Goal: Task Accomplishment & Management: Complete application form

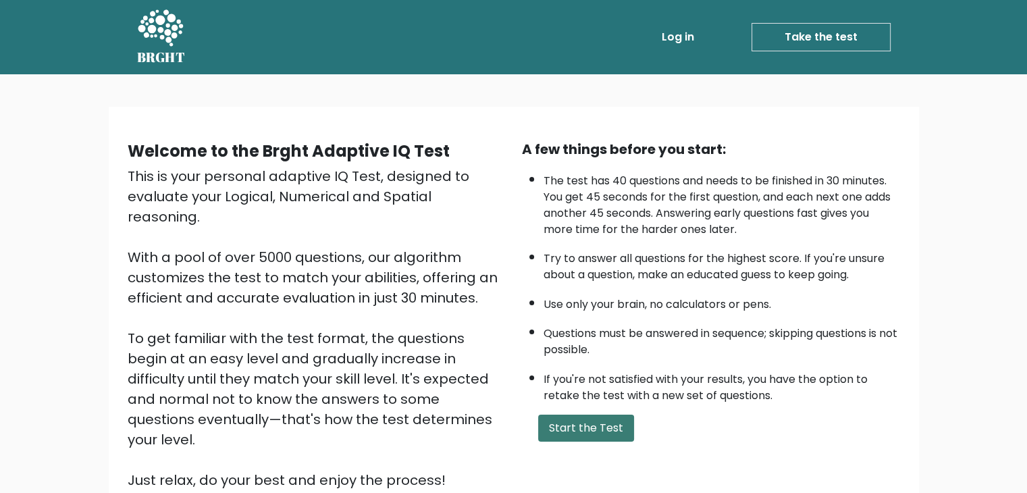
click at [621, 419] on button "Start the Test" at bounding box center [586, 428] width 96 height 27
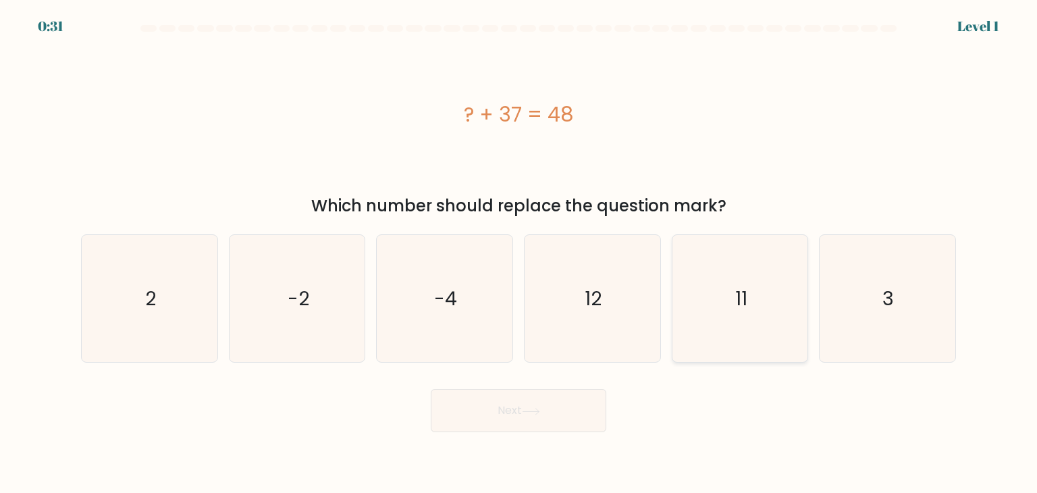
click at [718, 289] on icon "11" at bounding box center [740, 298] width 127 height 127
click at [519, 253] on input "e. 11" at bounding box center [519, 249] width 1 height 7
radio input "true"
click at [602, 409] on button "Next" at bounding box center [519, 410] width 176 height 43
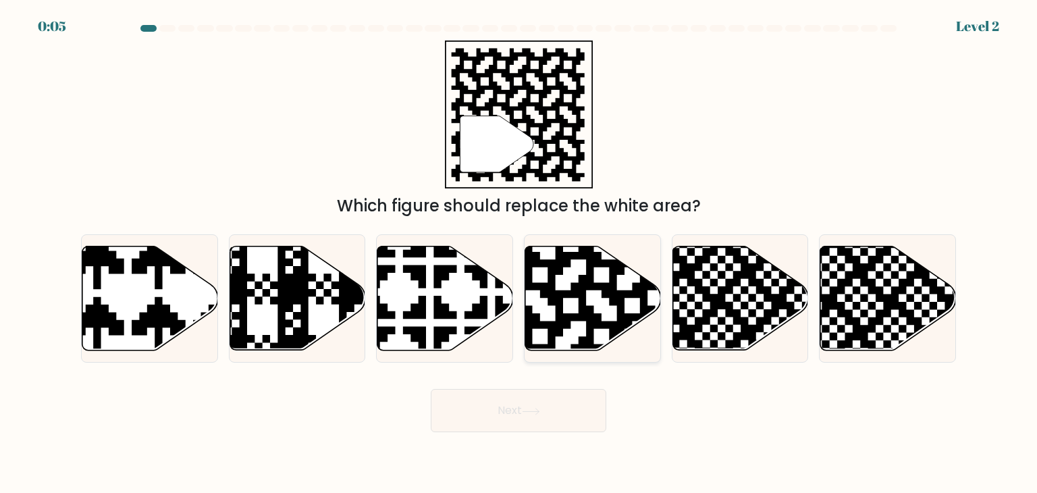
click at [598, 294] on icon at bounding box center [593, 298] width 136 height 104
click at [519, 253] on input "d." at bounding box center [519, 249] width 1 height 7
radio input "true"
click at [550, 405] on button "Next" at bounding box center [519, 410] width 176 height 43
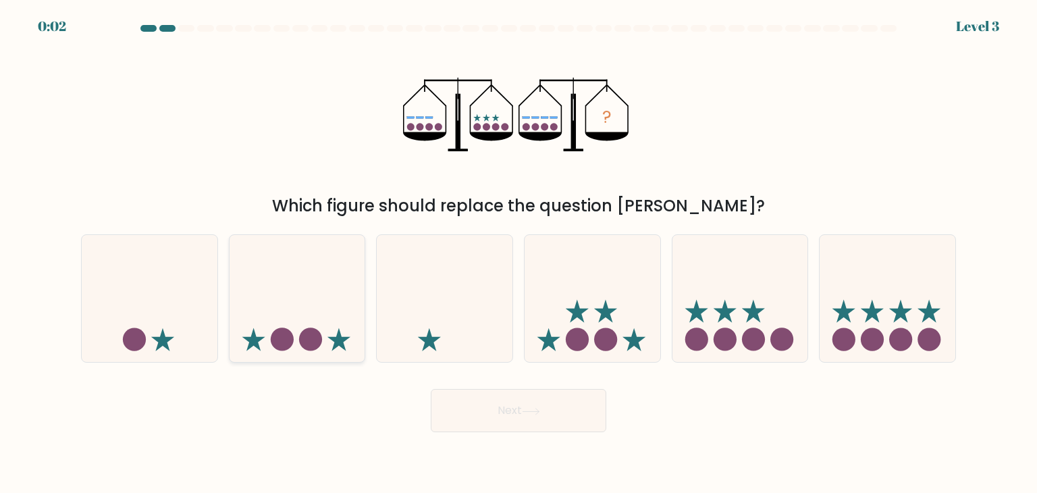
click at [321, 325] on icon at bounding box center [298, 298] width 136 height 112
click at [519, 253] on input "b." at bounding box center [519, 249] width 1 height 7
radio input "true"
drag, startPoint x: 754, startPoint y: 301, endPoint x: 516, endPoint y: 415, distance: 264.3
click at [516, 415] on form at bounding box center [518, 228] width 1037 height 407
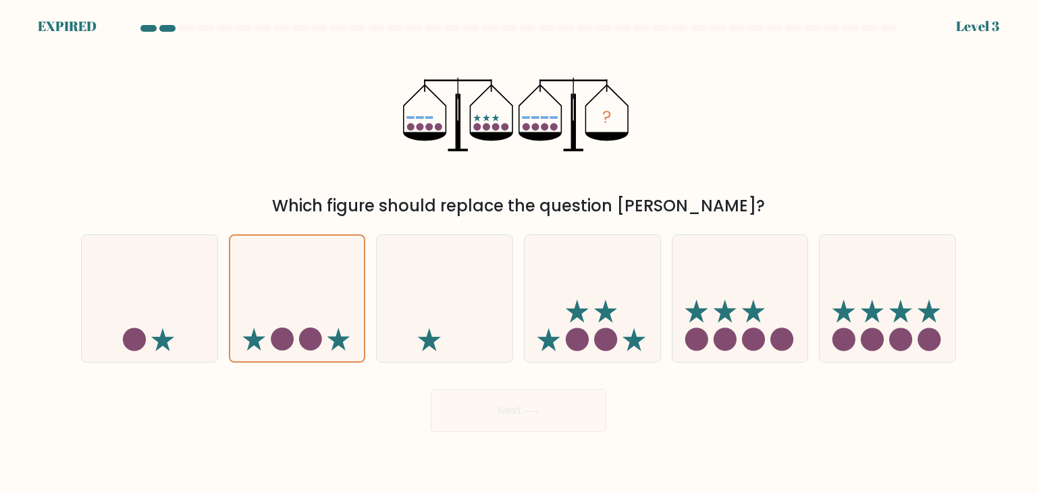
click at [516, 415] on div "Next" at bounding box center [518, 405] width 891 height 53
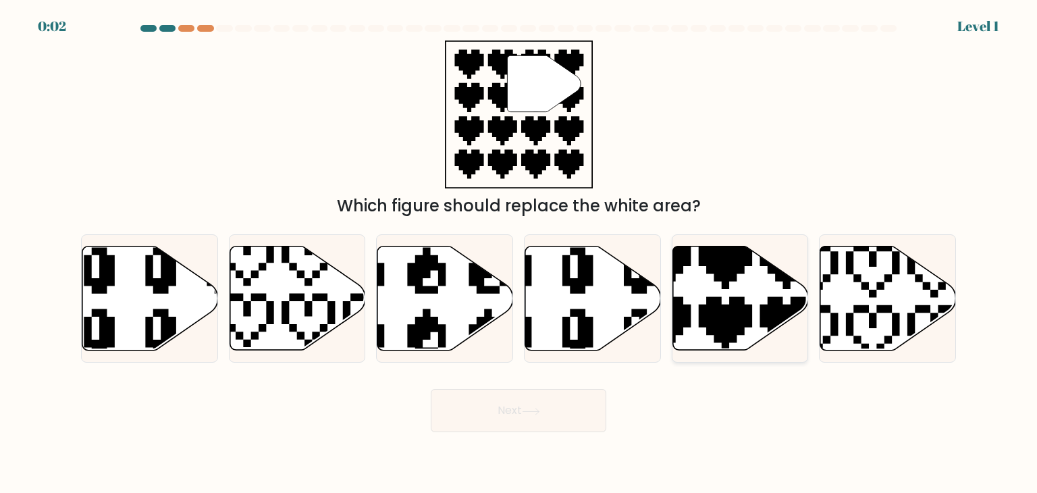
click at [710, 295] on icon at bounding box center [741, 298] width 136 height 104
click at [519, 253] on input "e." at bounding box center [519, 249] width 1 height 7
radio input "true"
click at [579, 409] on button "Next" at bounding box center [519, 410] width 176 height 43
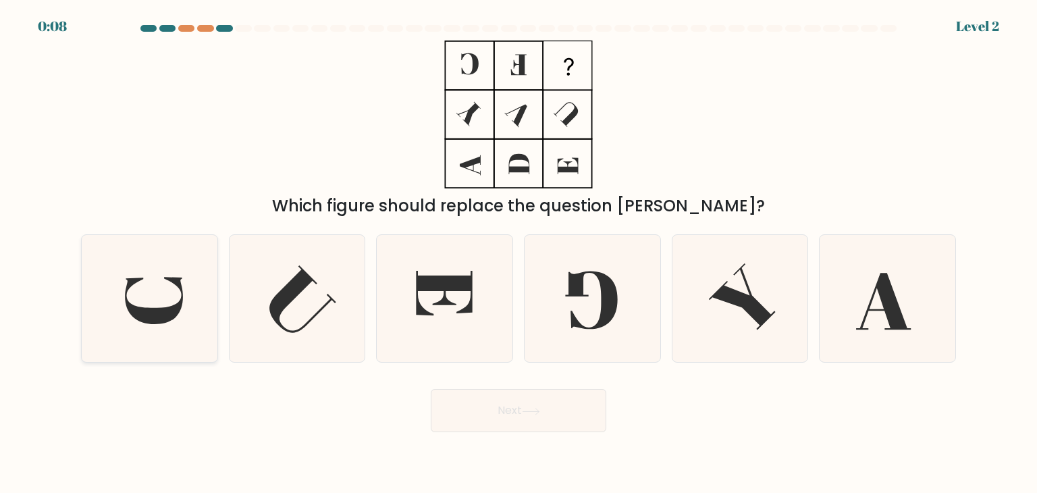
click at [142, 288] on icon at bounding box center [149, 298] width 127 height 127
click at [519, 253] on input "a." at bounding box center [519, 249] width 1 height 7
radio input "true"
click at [499, 404] on button "Next" at bounding box center [519, 410] width 176 height 43
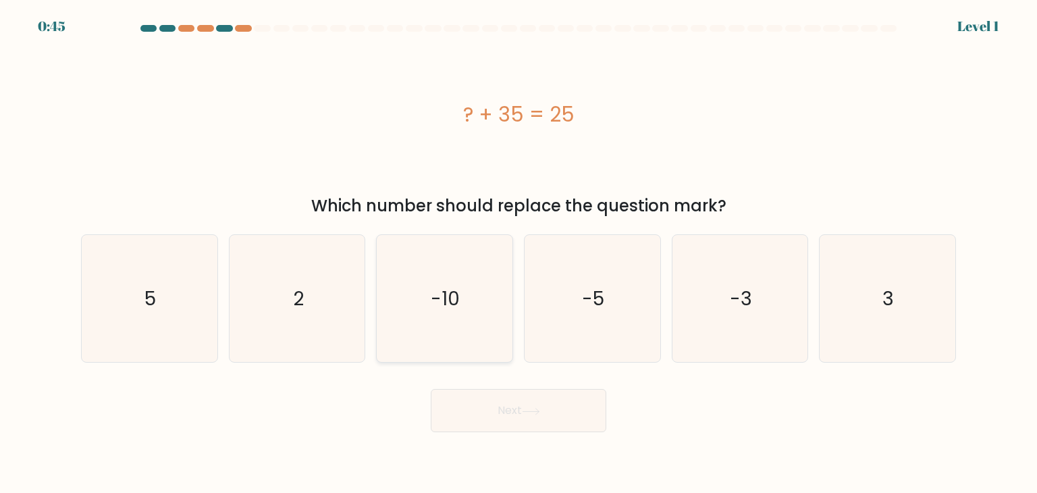
click at [423, 292] on icon "-10" at bounding box center [444, 298] width 127 height 127
click at [519, 253] on input "c. -10" at bounding box center [519, 249] width 1 height 7
radio input "true"
click at [531, 411] on icon at bounding box center [531, 411] width 18 height 7
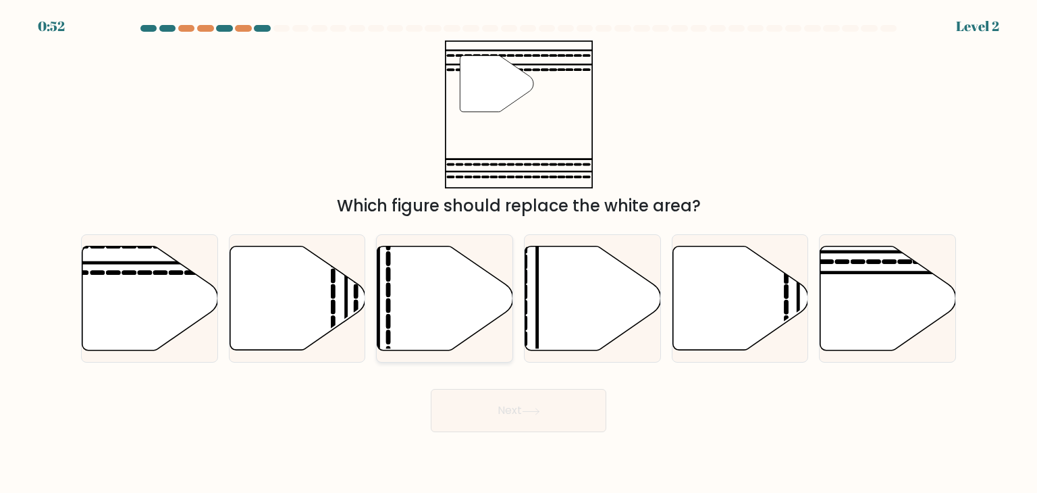
click at [435, 319] on icon at bounding box center [445, 298] width 136 height 104
click at [519, 253] on input "c." at bounding box center [519, 249] width 1 height 7
radio input "true"
click at [508, 417] on button "Next" at bounding box center [519, 410] width 176 height 43
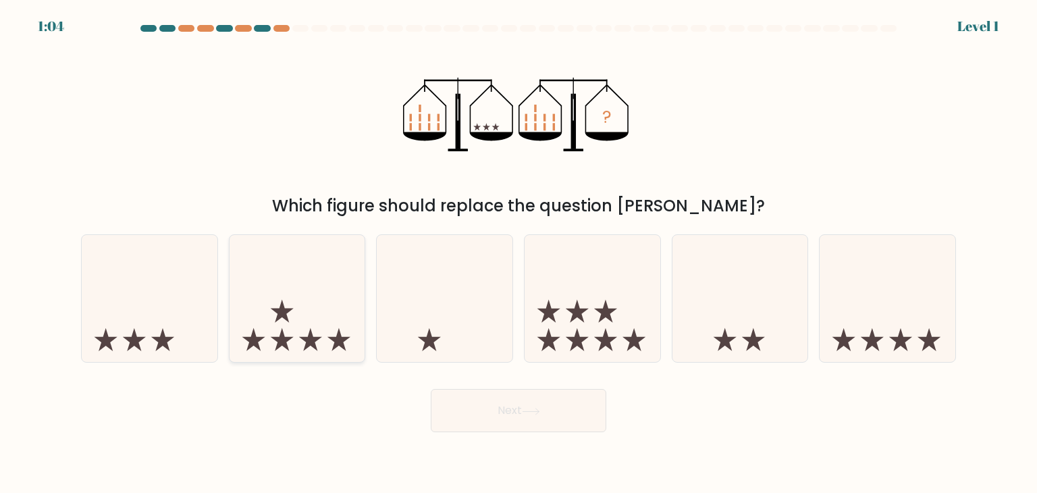
click at [292, 297] on icon at bounding box center [298, 298] width 136 height 112
click at [519, 253] on input "b." at bounding box center [519, 249] width 1 height 7
radio input "true"
click at [578, 425] on button "Next" at bounding box center [519, 410] width 176 height 43
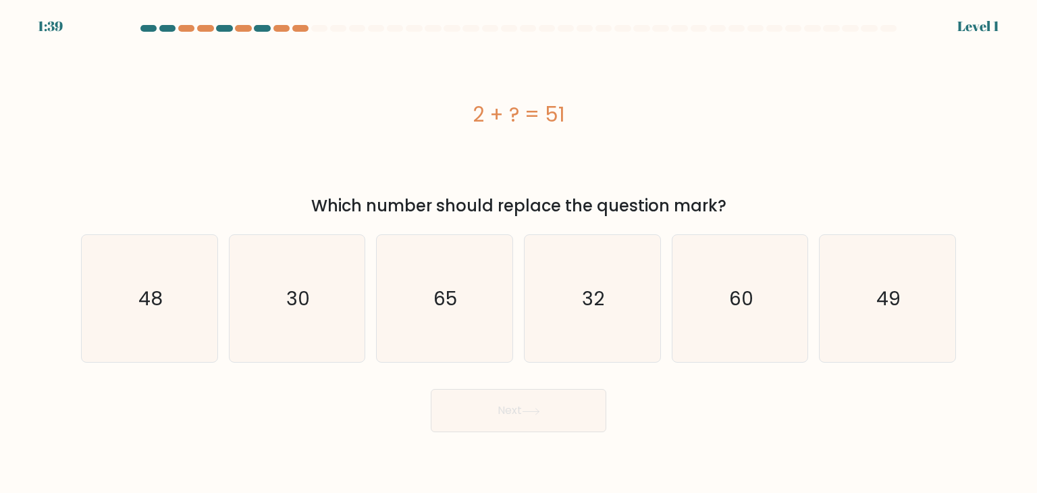
click at [434, 228] on div "a. 48 b. 30 c." at bounding box center [519, 293] width 886 height 139
click at [852, 319] on icon "49" at bounding box center [887, 298] width 127 height 127
click at [519, 253] on input "f. 49" at bounding box center [519, 249] width 1 height 7
radio input "true"
click at [589, 399] on button "Next" at bounding box center [519, 410] width 176 height 43
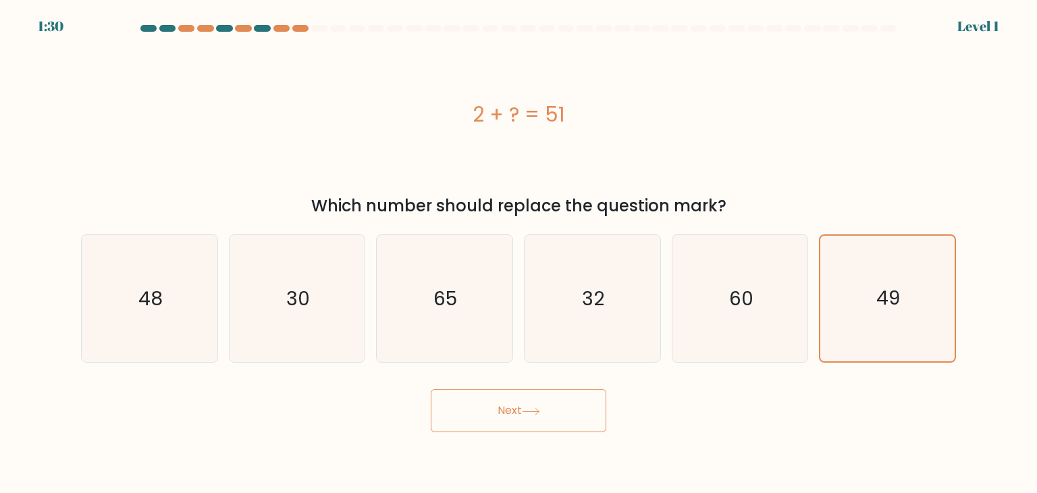
click at [589, 399] on button "Next" at bounding box center [519, 410] width 176 height 43
click at [579, 420] on button "Next" at bounding box center [519, 410] width 176 height 43
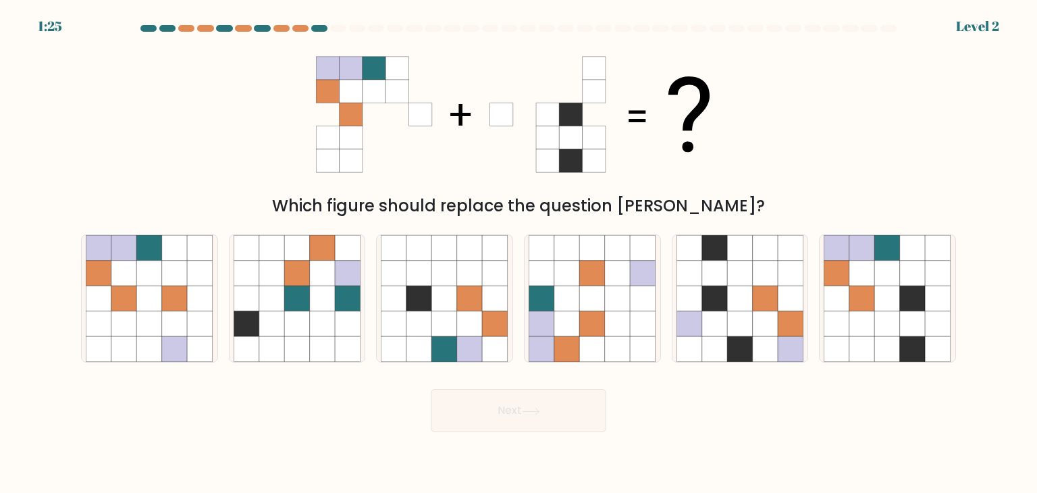
click at [579, 420] on button "Next" at bounding box center [519, 410] width 176 height 43
click at [622, 291] on icon at bounding box center [618, 299] width 26 height 26
click at [519, 253] on input "d." at bounding box center [519, 249] width 1 height 7
radio input "true"
click at [559, 422] on button "Next" at bounding box center [519, 410] width 176 height 43
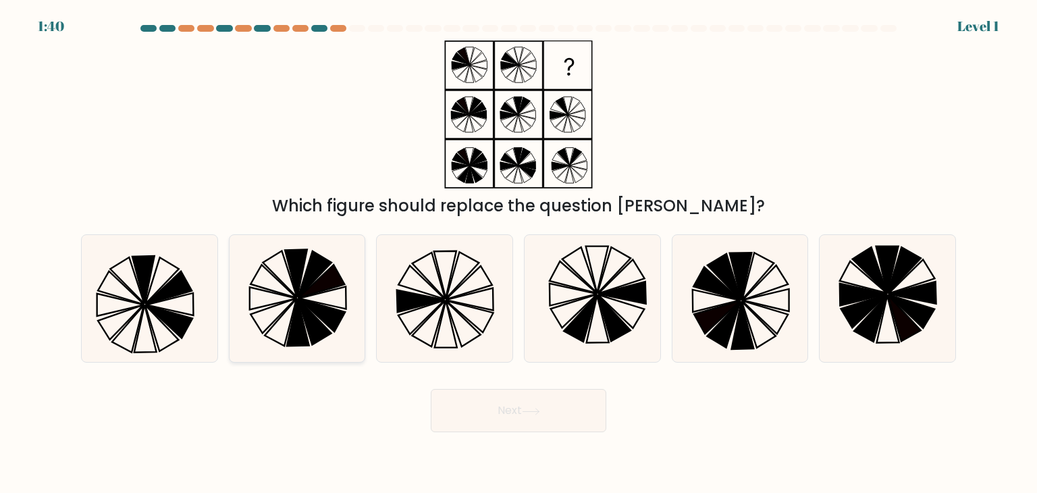
click at [321, 271] on icon at bounding box center [315, 274] width 34 height 47
click at [519, 253] on input "b." at bounding box center [519, 249] width 1 height 7
radio input "true"
click at [473, 445] on body "1:39 Level 1" at bounding box center [518, 246] width 1037 height 493
click at [509, 404] on button "Next" at bounding box center [519, 410] width 176 height 43
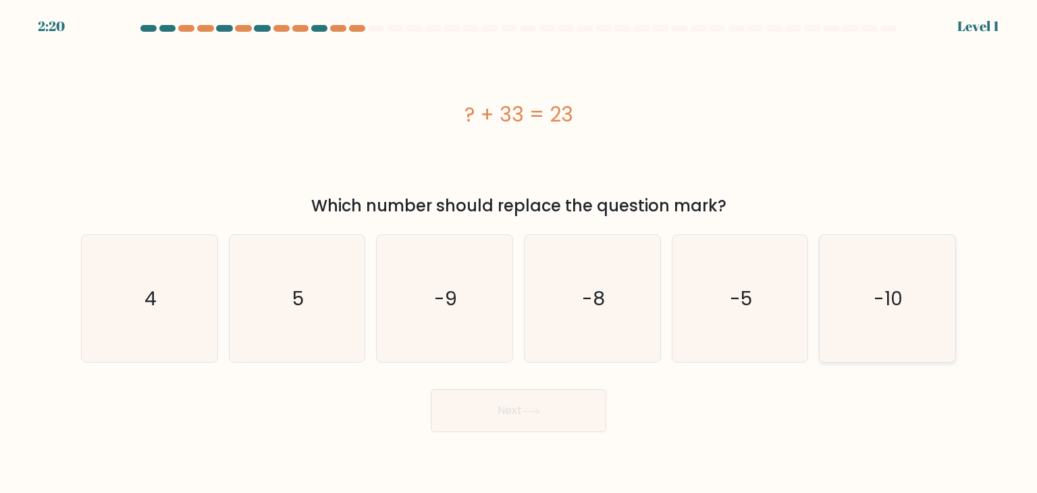
click at [870, 313] on icon "-10" at bounding box center [887, 298] width 127 height 127
click at [519, 253] on input "f. -10" at bounding box center [519, 249] width 1 height 7
radio input "true"
click at [583, 419] on button "Next" at bounding box center [519, 410] width 176 height 43
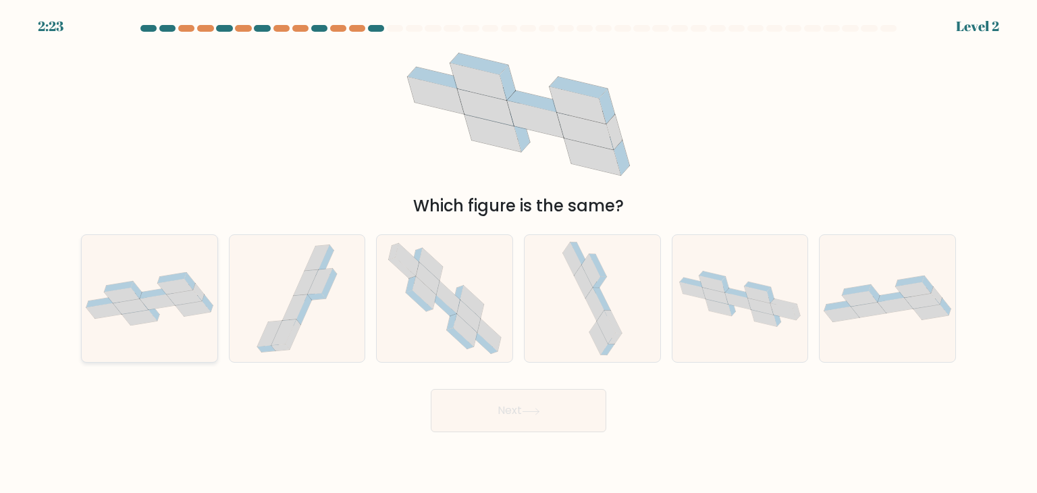
click at [190, 294] on icon at bounding box center [184, 298] width 35 height 16
click at [519, 253] on input "a." at bounding box center [519, 249] width 1 height 7
radio input "true"
click at [466, 427] on button "Next" at bounding box center [519, 410] width 176 height 43
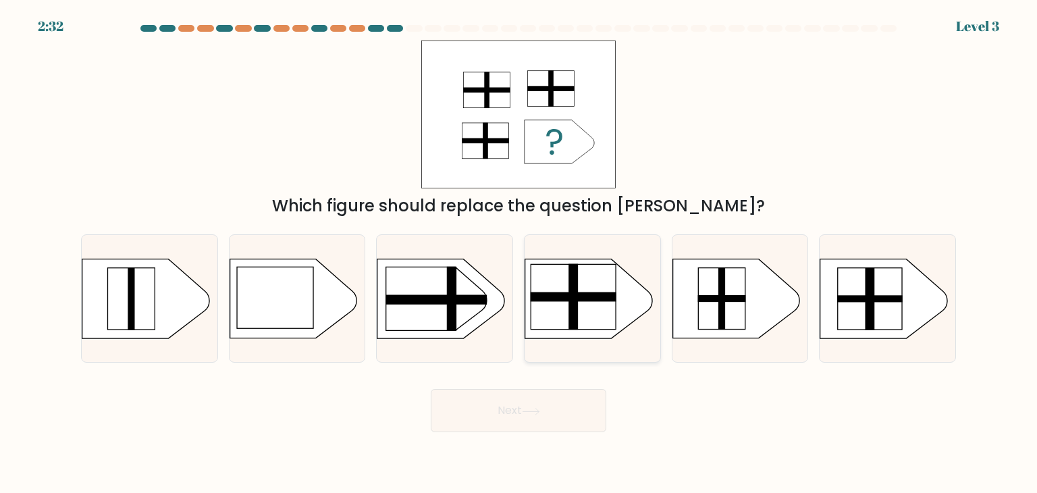
click at [562, 290] on rect at bounding box center [573, 296] width 85 height 65
click at [519, 253] on input "d." at bounding box center [519, 249] width 1 height 7
radio input "true"
click at [516, 422] on button "Next" at bounding box center [519, 410] width 176 height 43
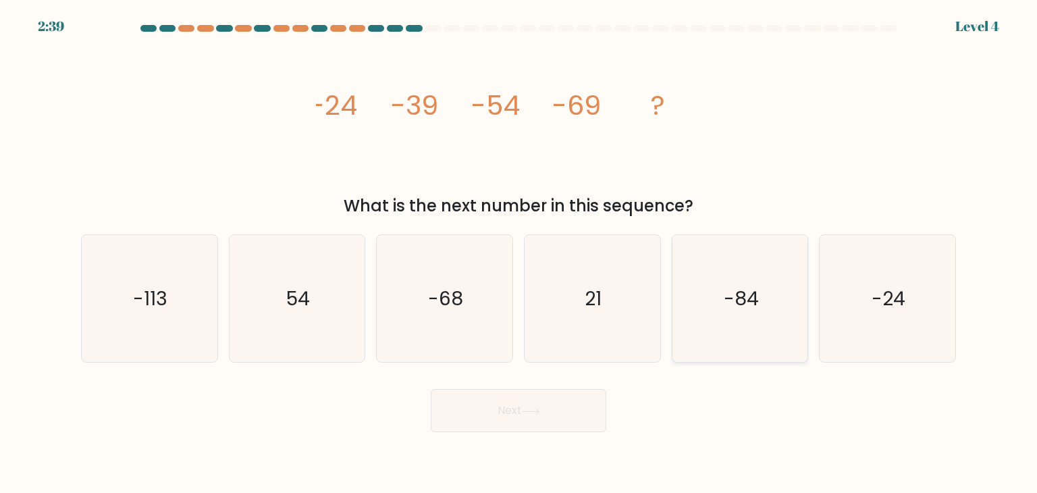
click at [749, 330] on icon "-84" at bounding box center [740, 298] width 127 height 127
click at [519, 253] on input "e. -84" at bounding box center [519, 249] width 1 height 7
radio input "true"
click at [585, 425] on button "Next" at bounding box center [519, 410] width 176 height 43
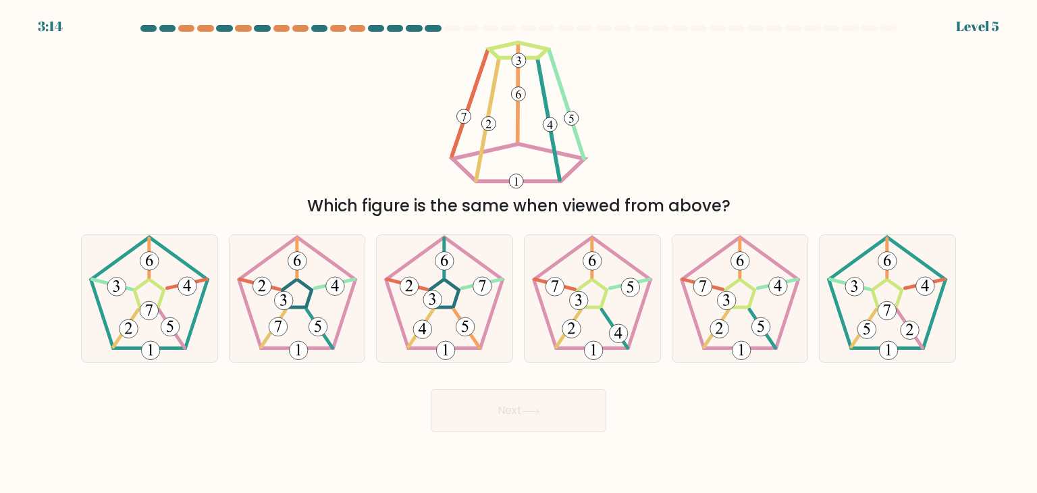
click at [715, 481] on body "3:14 Level 5" at bounding box center [518, 246] width 1037 height 493
click at [188, 285] on 179 at bounding box center [187, 286] width 19 height 19
click at [519, 253] on input "a." at bounding box center [519, 249] width 1 height 7
radio input "true"
click at [479, 417] on button "Next" at bounding box center [519, 410] width 176 height 43
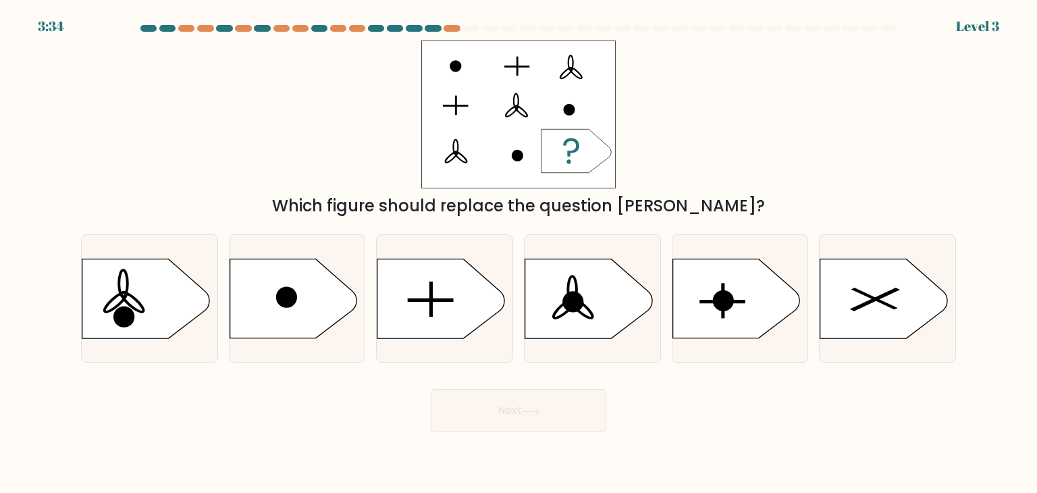
drag, startPoint x: 479, startPoint y: 417, endPoint x: 488, endPoint y: 202, distance: 214.9
click at [554, 317] on ellipse at bounding box center [564, 308] width 27 height 24
click at [519, 253] on input "d." at bounding box center [519, 249] width 1 height 7
radio input "true"
click at [545, 403] on button "Next" at bounding box center [519, 410] width 176 height 43
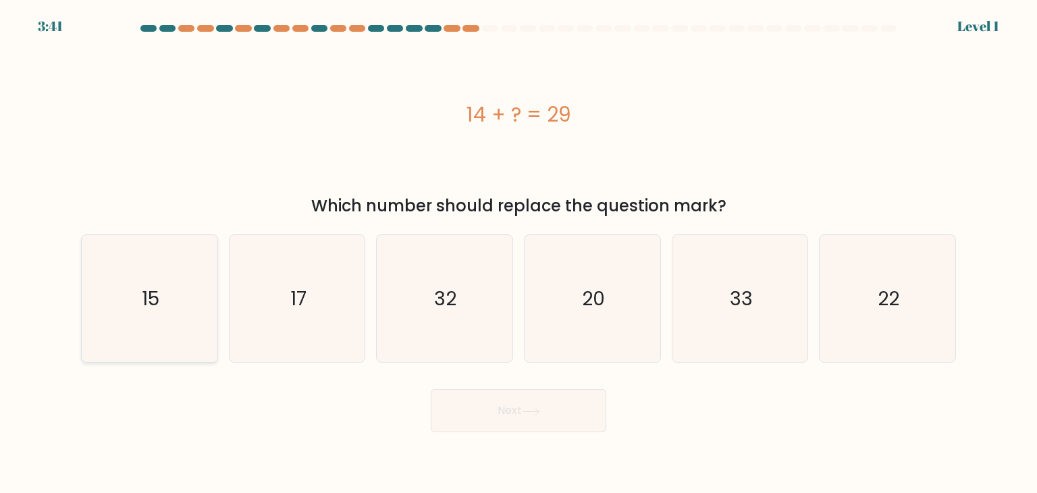
click at [184, 289] on icon "15" at bounding box center [149, 298] width 127 height 127
click at [519, 253] on input "a. 15" at bounding box center [519, 249] width 1 height 7
radio input "true"
click at [505, 420] on button "Next" at bounding box center [519, 410] width 176 height 43
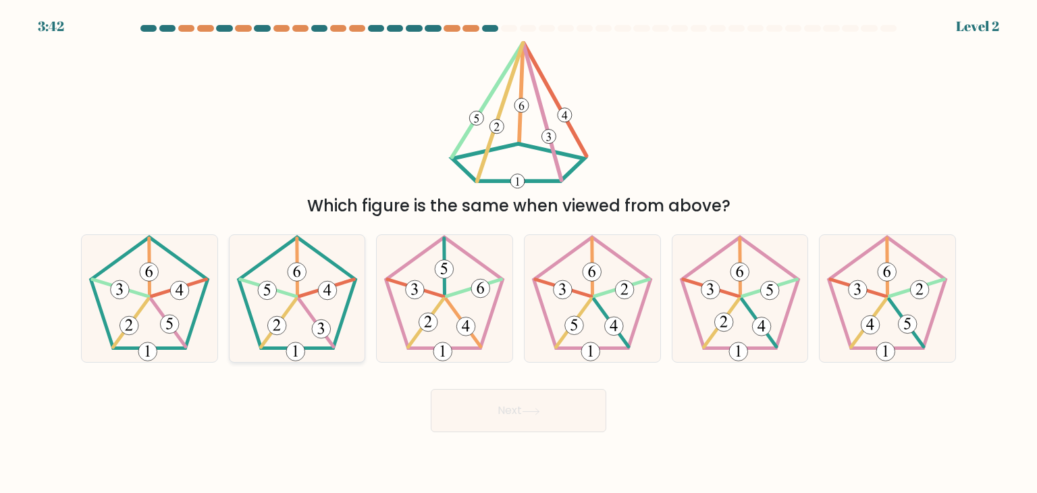
click at [336, 338] on 205 at bounding box center [296, 292] width 117 height 111
click at [519, 253] on input "b." at bounding box center [519, 249] width 1 height 7
radio input "true"
click at [500, 414] on button "Next" at bounding box center [519, 410] width 176 height 43
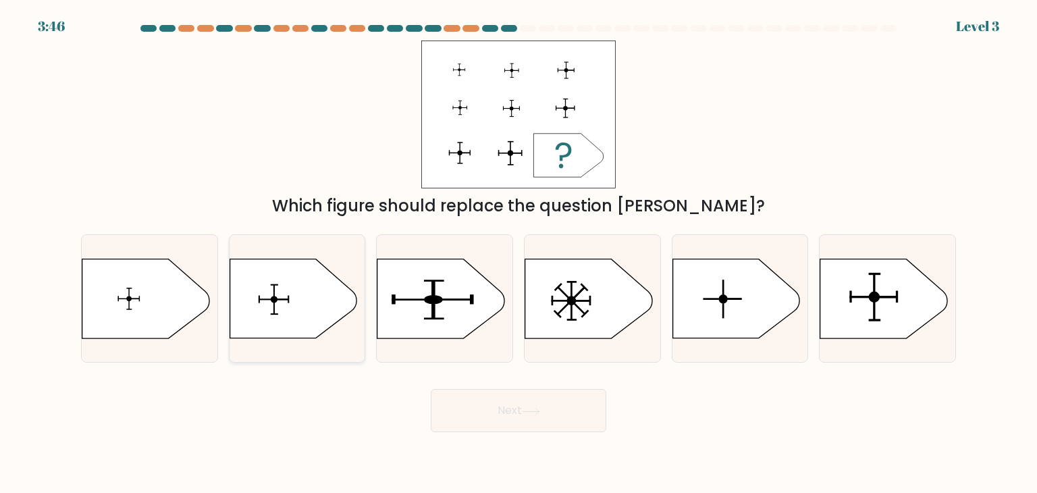
click at [325, 319] on icon at bounding box center [293, 298] width 127 height 79
click at [519, 253] on input "b." at bounding box center [519, 249] width 1 height 7
radio input "true"
click at [503, 396] on button "Next" at bounding box center [519, 410] width 176 height 43
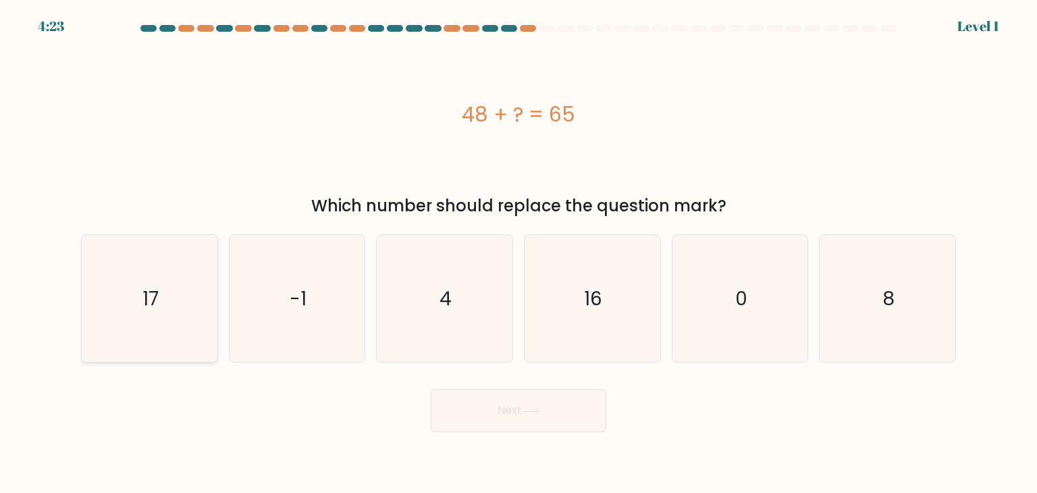
click at [130, 301] on icon "17" at bounding box center [149, 298] width 127 height 127
click at [519, 253] on input "a. 17" at bounding box center [519, 249] width 1 height 7
radio input "true"
click at [451, 414] on button "Next" at bounding box center [519, 410] width 176 height 43
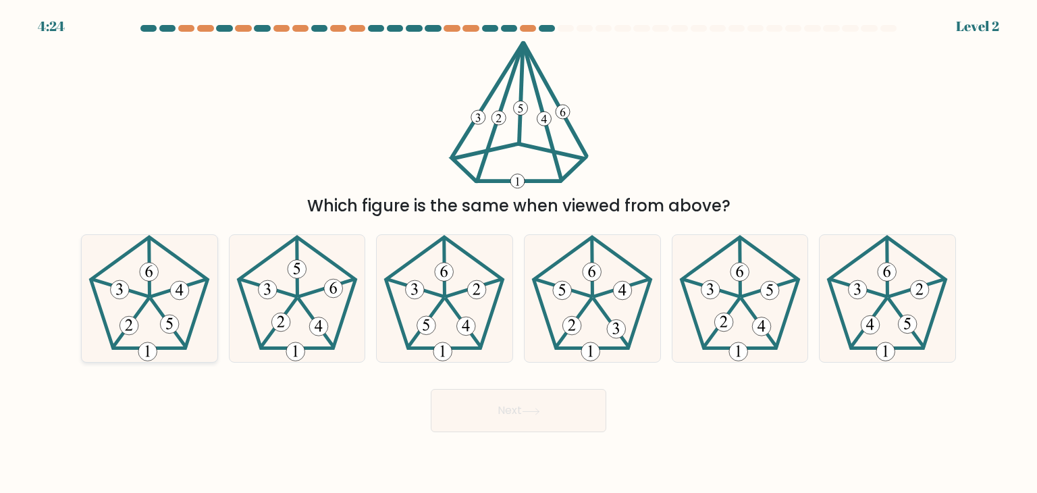
click at [186, 250] on icon at bounding box center [149, 298] width 127 height 127
click at [519, 250] on input "a." at bounding box center [519, 249] width 1 height 7
radio input "true"
click at [554, 421] on button "Next" at bounding box center [519, 410] width 176 height 43
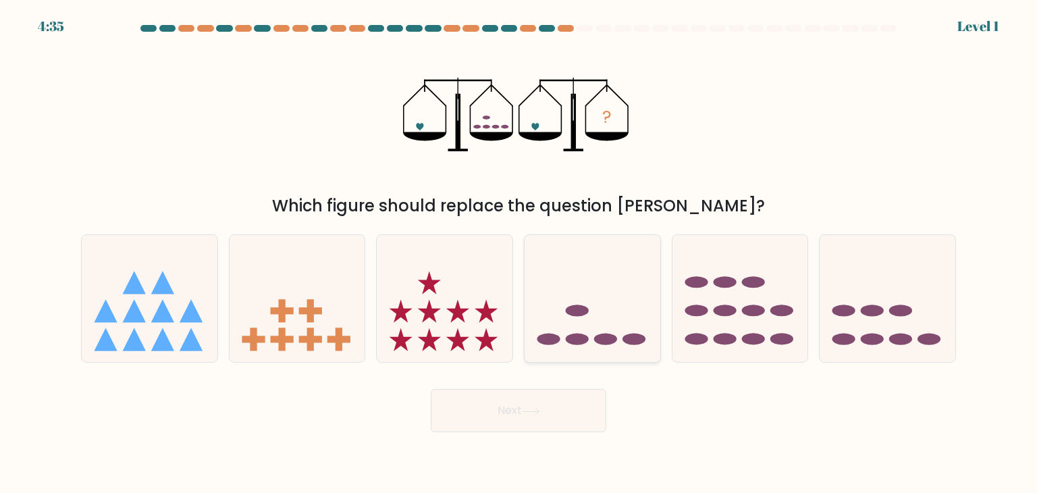
click at [590, 327] on icon at bounding box center [593, 298] width 136 height 112
click at [519, 253] on input "d." at bounding box center [519, 249] width 1 height 7
radio input "true"
click at [543, 393] on button "Next" at bounding box center [519, 410] width 176 height 43
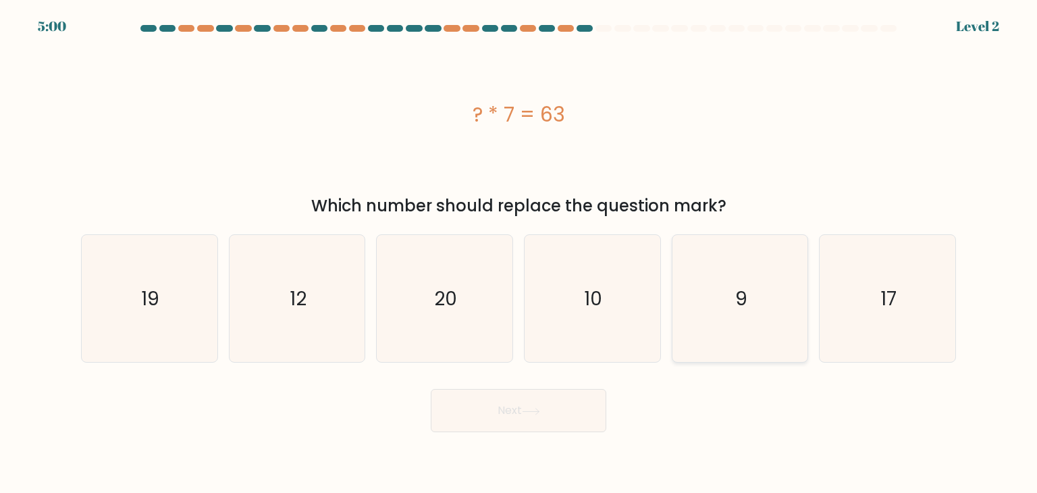
click at [695, 310] on icon "9" at bounding box center [740, 298] width 127 height 127
click at [519, 253] on input "e. 9" at bounding box center [519, 249] width 1 height 7
radio input "true"
click at [500, 412] on button "Next" at bounding box center [519, 410] width 176 height 43
click at [507, 411] on button "Next" at bounding box center [519, 410] width 176 height 43
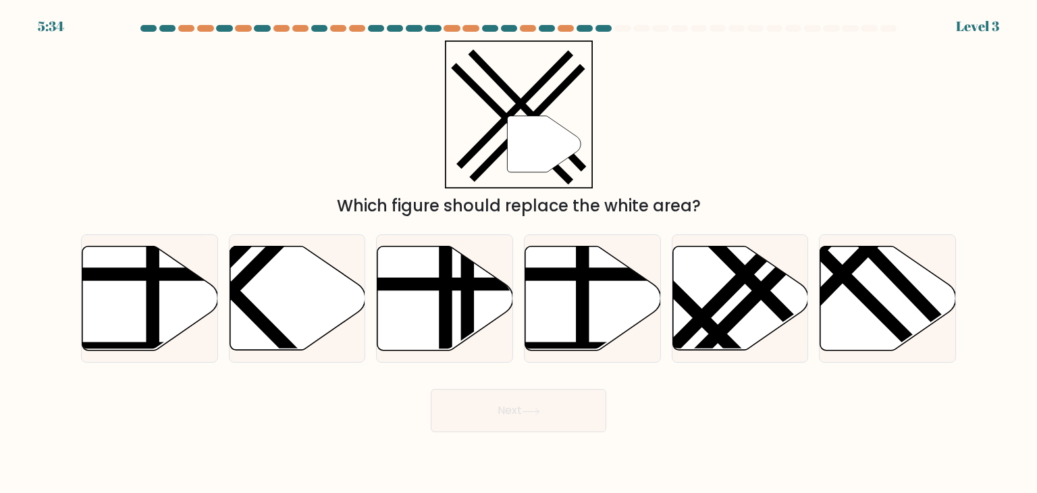
click at [504, 406] on button "Next" at bounding box center [519, 410] width 176 height 43
click at [848, 327] on icon at bounding box center [889, 298] width 136 height 104
click at [519, 253] on input "f." at bounding box center [519, 249] width 1 height 7
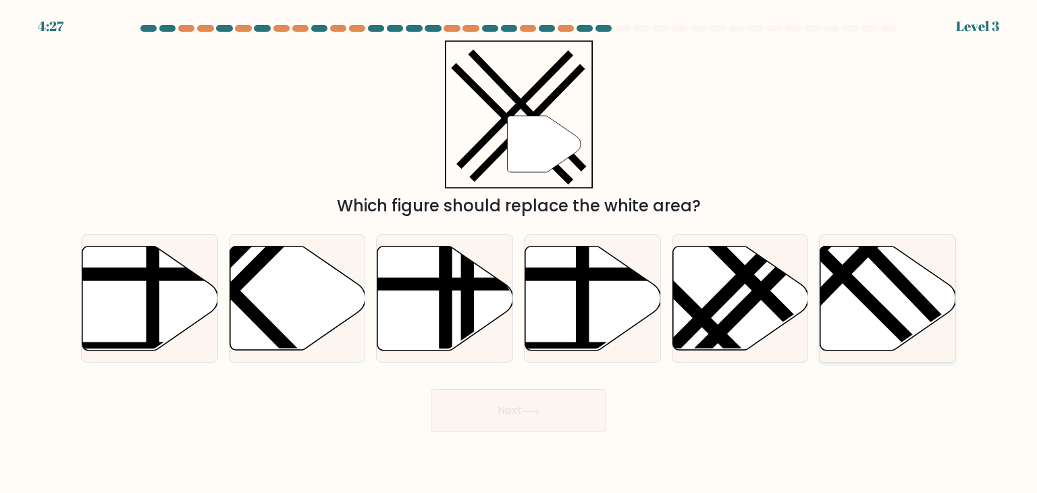
radio input "true"
click at [494, 401] on button "Next" at bounding box center [519, 410] width 176 height 43
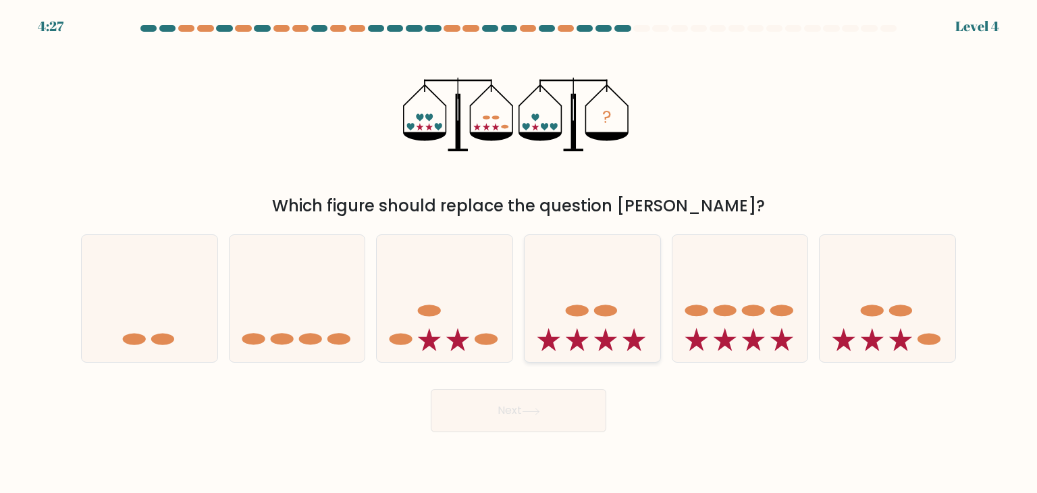
click at [583, 294] on icon at bounding box center [593, 298] width 136 height 112
click at [519, 253] on input "d." at bounding box center [519, 249] width 1 height 7
radio input "true"
click at [515, 402] on button "Next" at bounding box center [519, 410] width 176 height 43
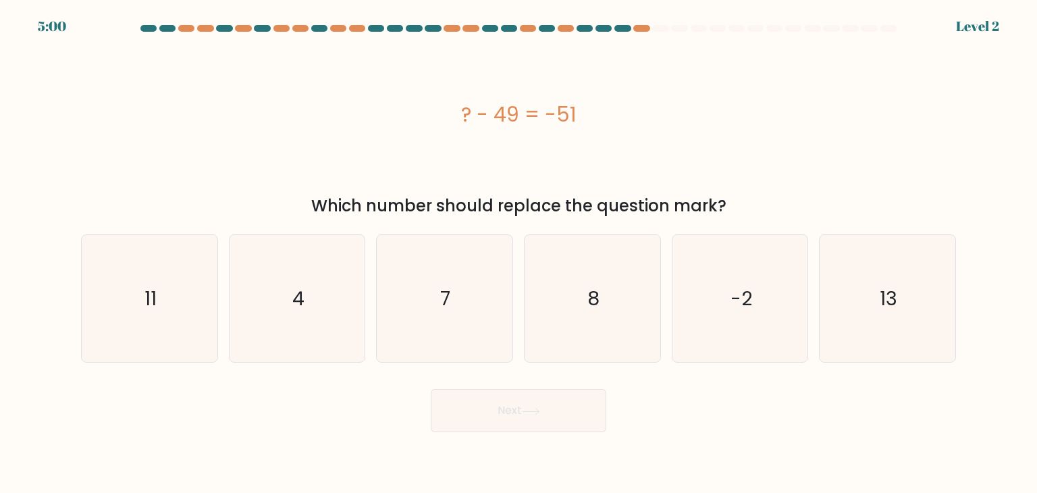
drag, startPoint x: 542, startPoint y: 173, endPoint x: 564, endPoint y: 109, distance: 67.7
click at [564, 109] on div "? - 49 = -51" at bounding box center [518, 115] width 875 height 148
click at [597, 388] on div "Next" at bounding box center [518, 405] width 891 height 53
click at [794, 330] on icon "-2" at bounding box center [740, 298] width 127 height 127
click at [519, 253] on input "e. -2" at bounding box center [519, 249] width 1 height 7
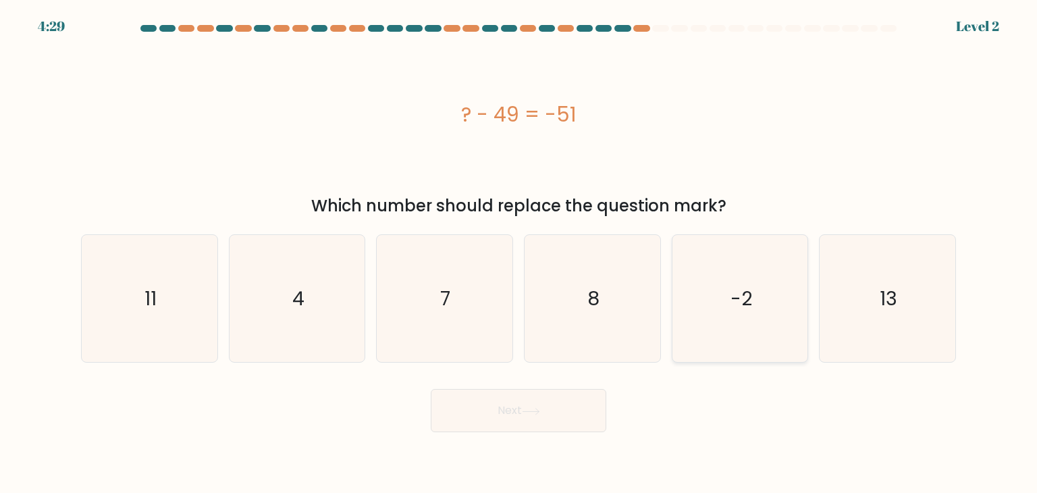
radio input "true"
click at [566, 399] on button "Next" at bounding box center [519, 410] width 176 height 43
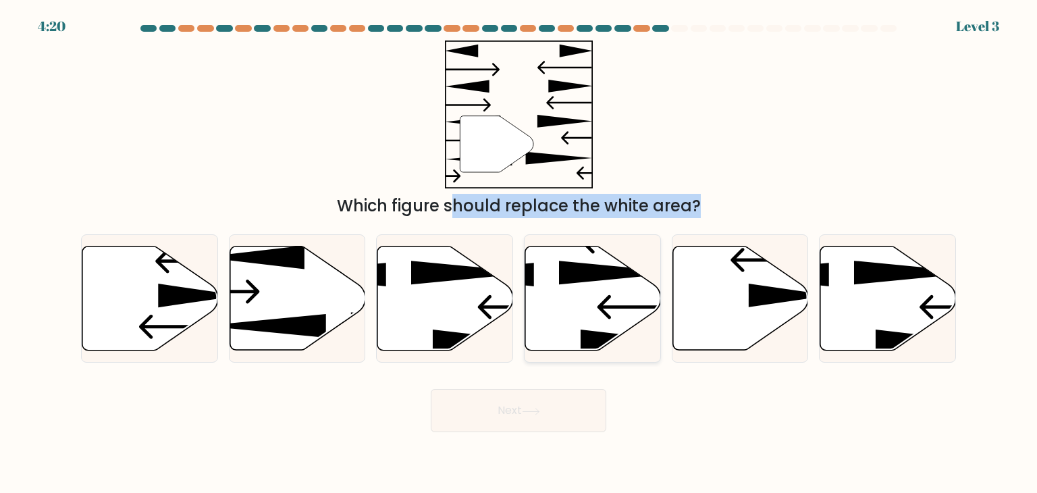
click at [604, 282] on icon at bounding box center [593, 298] width 136 height 104
click at [519, 253] on input "d." at bounding box center [519, 249] width 1 height 7
radio input "true"
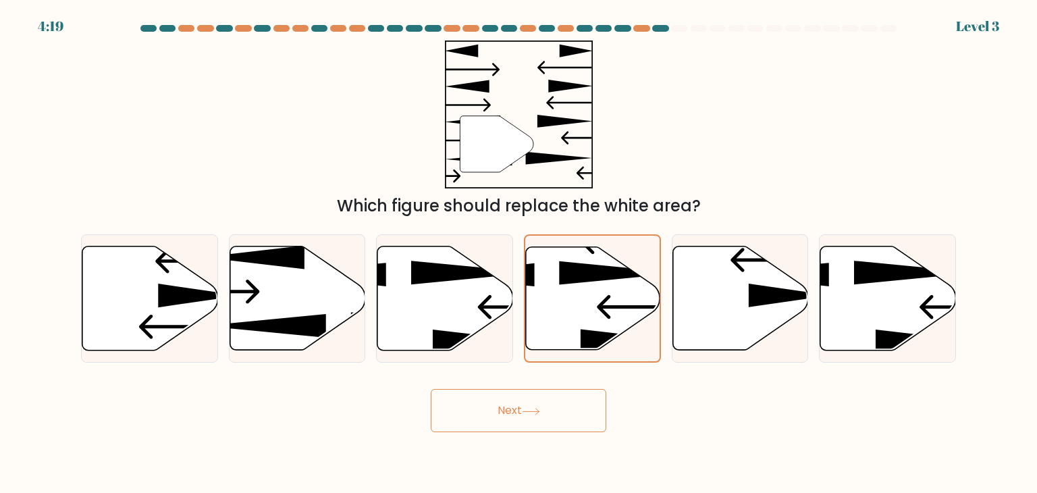
click at [583, 403] on button "Next" at bounding box center [519, 410] width 176 height 43
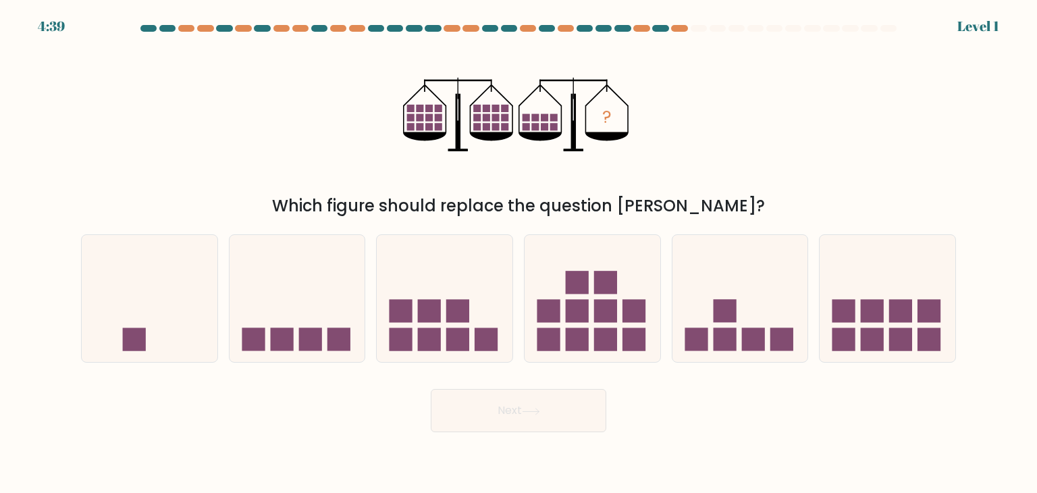
click at [571, 370] on form at bounding box center [518, 228] width 1037 height 407
click at [454, 327] on icon at bounding box center [445, 298] width 136 height 112
click at [519, 253] on input "c." at bounding box center [519, 249] width 1 height 7
radio input "true"
click at [517, 403] on button "Next" at bounding box center [519, 410] width 176 height 43
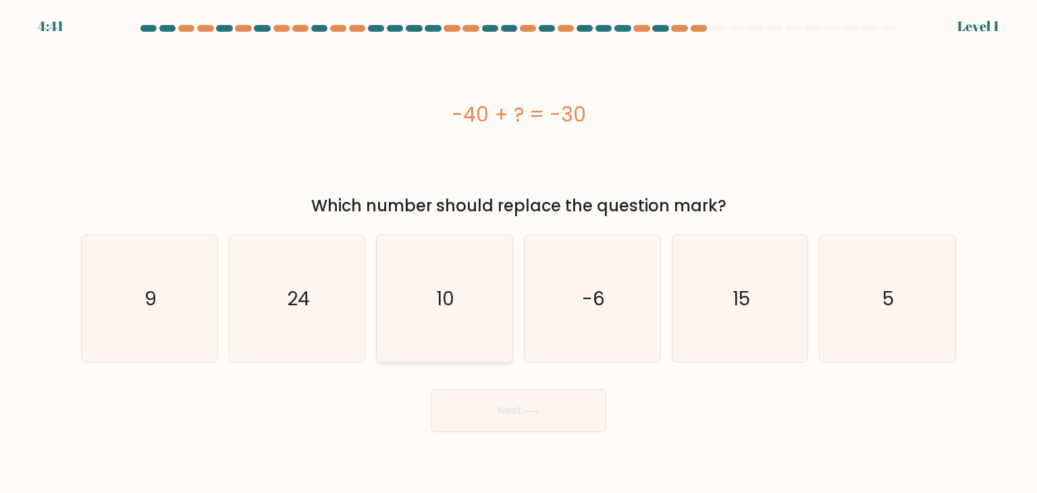
click at [450, 309] on text "10" at bounding box center [446, 298] width 18 height 27
click at [519, 253] on input "c. 10" at bounding box center [519, 249] width 1 height 7
radio input "true"
click at [527, 425] on button "Next" at bounding box center [519, 410] width 176 height 43
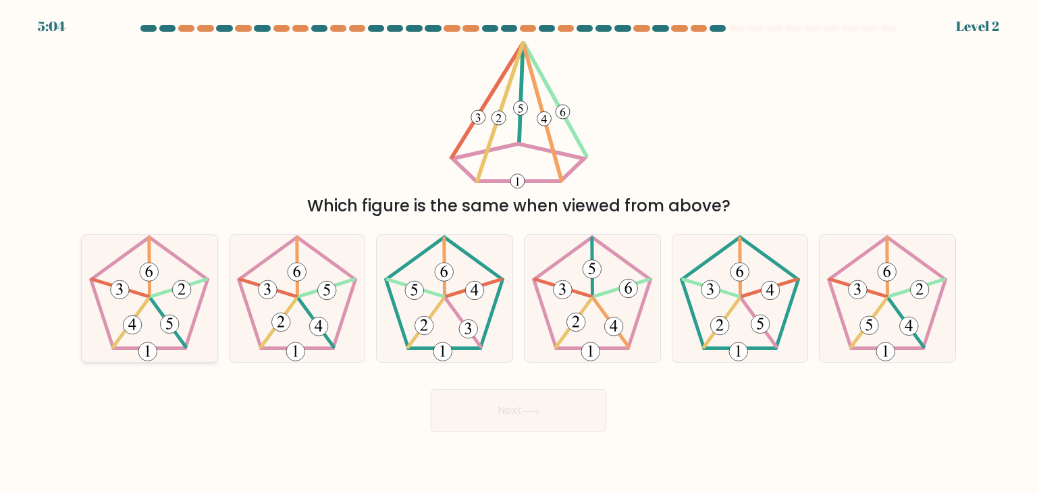
click at [189, 327] on icon at bounding box center [149, 298] width 127 height 127
click at [519, 253] on input "a." at bounding box center [519, 249] width 1 height 7
radio input "true"
click at [344, 358] on icon at bounding box center [297, 298] width 127 height 127
click at [519, 253] on input "b." at bounding box center [519, 249] width 1 height 7
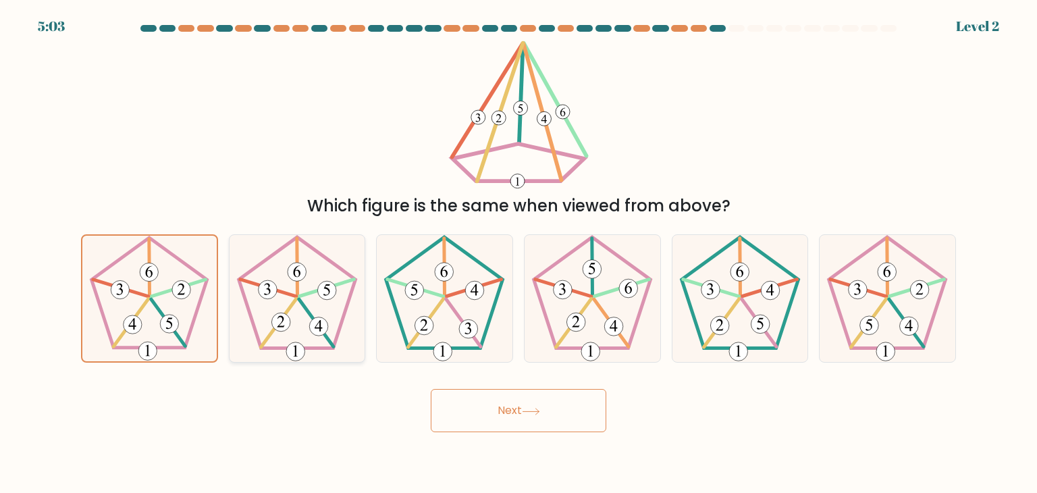
radio input "true"
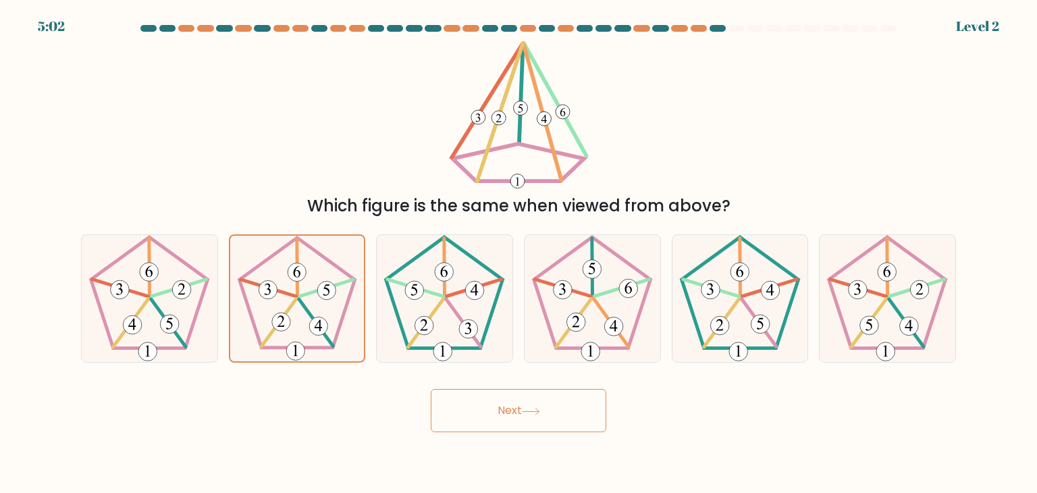
click at [473, 400] on button "Next" at bounding box center [519, 410] width 176 height 43
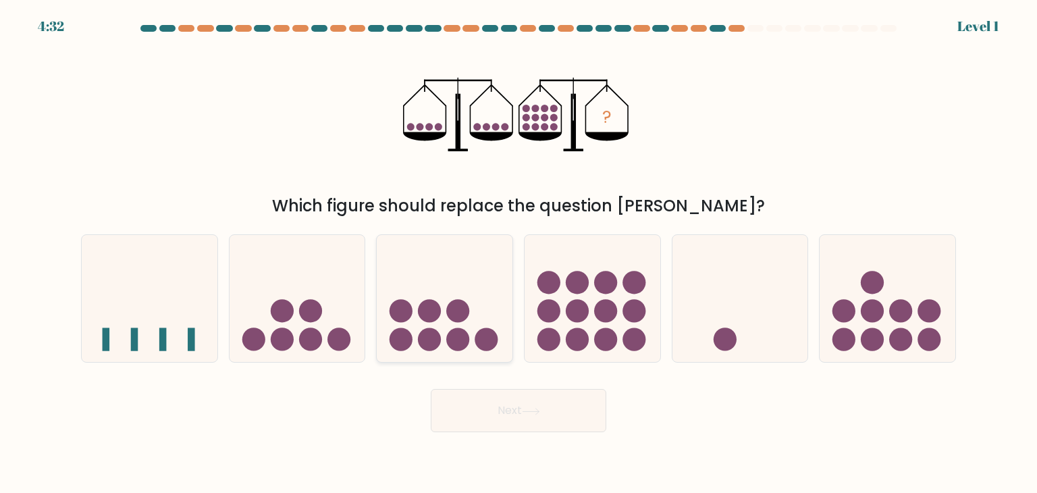
click at [465, 307] on circle at bounding box center [458, 311] width 23 height 23
click at [519, 253] on input "c." at bounding box center [519, 249] width 1 height 7
radio input "true"
click at [527, 423] on button "Next" at bounding box center [519, 410] width 176 height 43
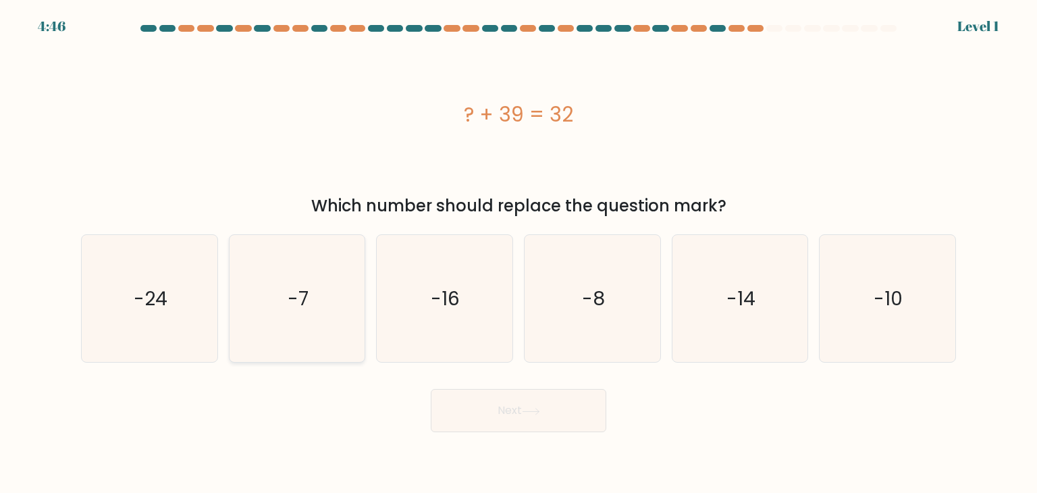
click at [264, 346] on icon "-7" at bounding box center [297, 298] width 127 height 127
click at [519, 253] on input "b. -7" at bounding box center [519, 249] width 1 height 7
radio input "true"
click at [530, 400] on button "Next" at bounding box center [519, 410] width 176 height 43
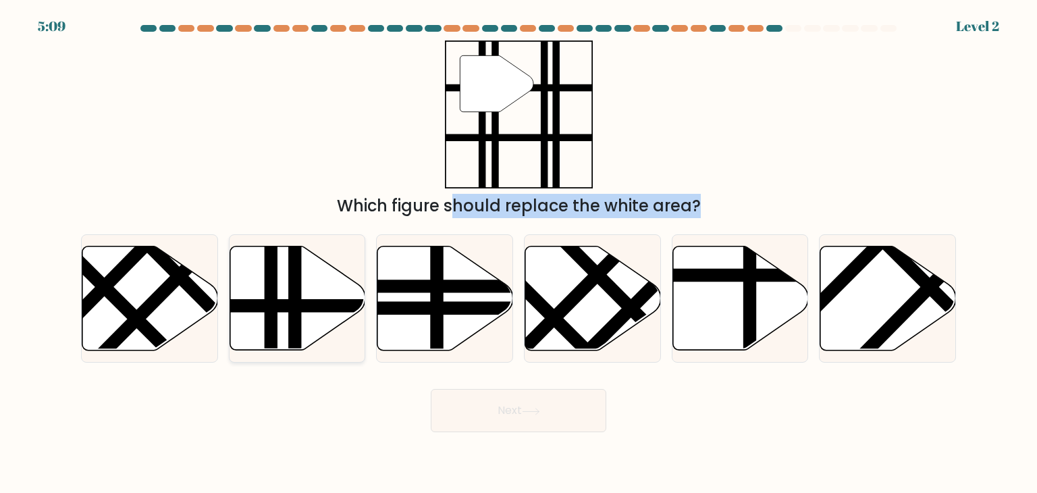
click at [286, 331] on icon at bounding box center [298, 298] width 136 height 104
click at [519, 253] on input "b." at bounding box center [519, 249] width 1 height 7
radio input "true"
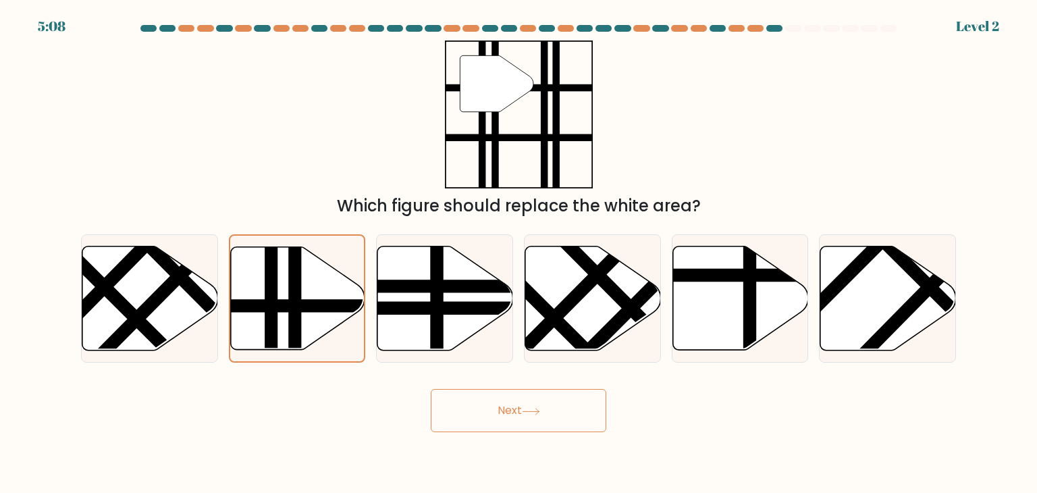
click at [531, 394] on button "Next" at bounding box center [519, 410] width 176 height 43
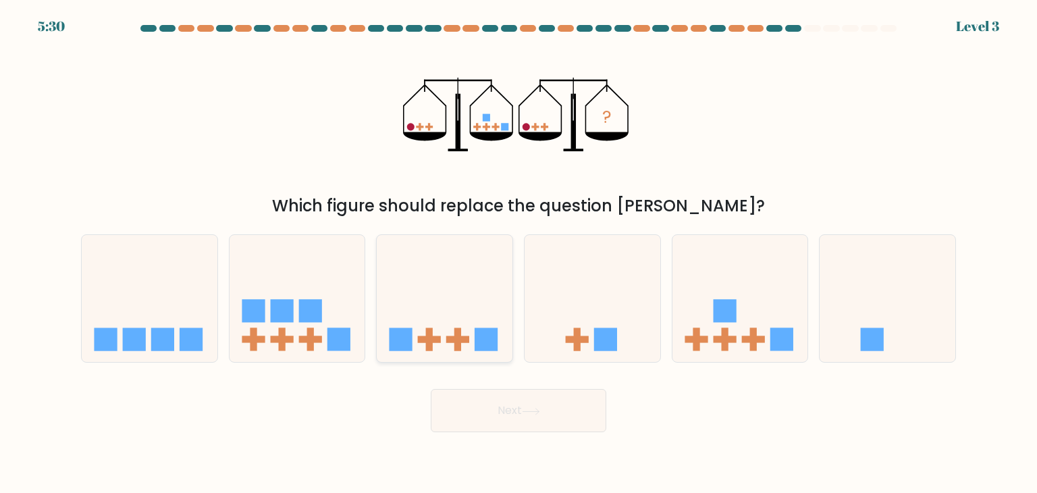
drag, startPoint x: 481, startPoint y: 67, endPoint x: 484, endPoint y: 332, distance: 265.4
click at [432, 298] on icon at bounding box center [445, 298] width 136 height 112
click at [519, 253] on input "c." at bounding box center [519, 249] width 1 height 7
radio input "true"
click at [544, 415] on button "Next" at bounding box center [519, 410] width 176 height 43
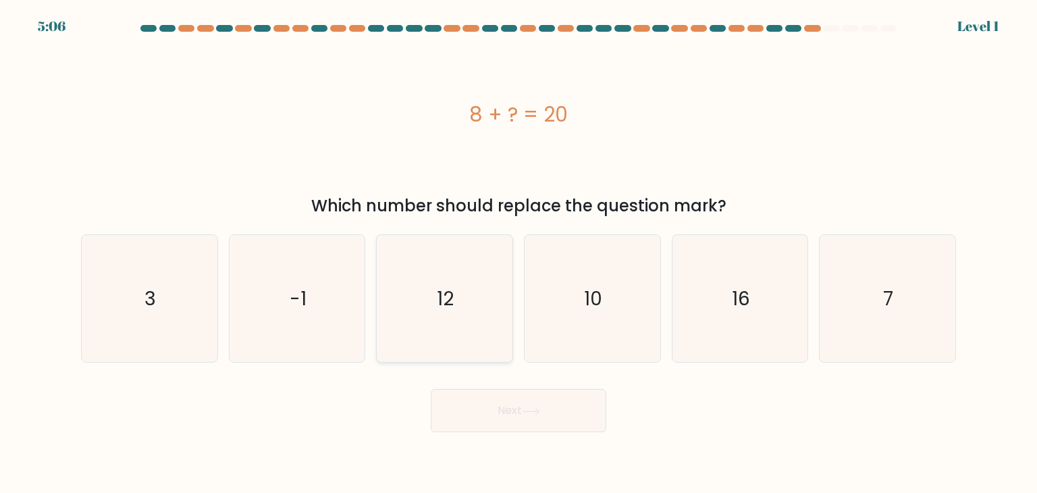
click at [402, 318] on icon "12" at bounding box center [444, 298] width 127 height 127
click at [519, 253] on input "c. 12" at bounding box center [519, 249] width 1 height 7
radio input "true"
click at [556, 406] on button "Next" at bounding box center [519, 410] width 176 height 43
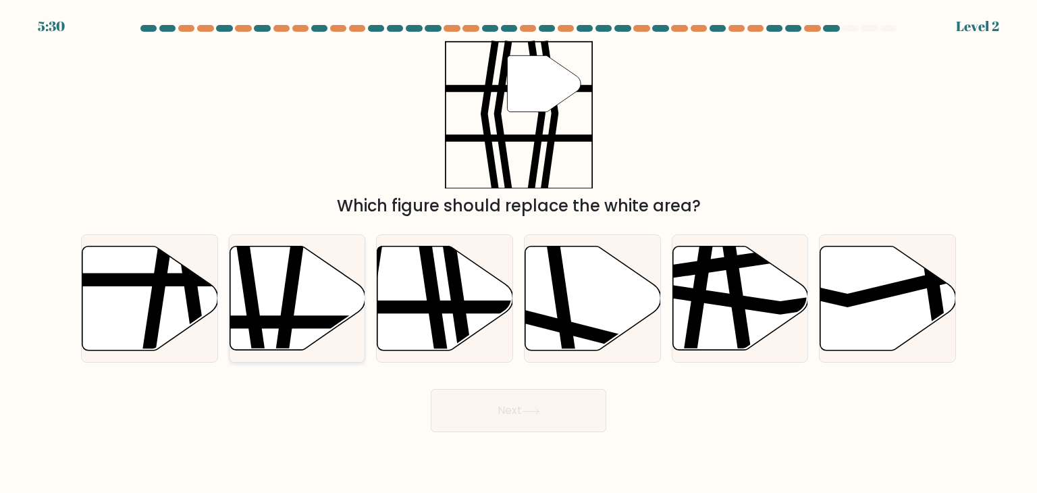
click at [327, 330] on icon at bounding box center [298, 298] width 136 height 104
click at [519, 253] on input "b." at bounding box center [519, 249] width 1 height 7
radio input "true"
click at [539, 409] on icon at bounding box center [531, 411] width 18 height 7
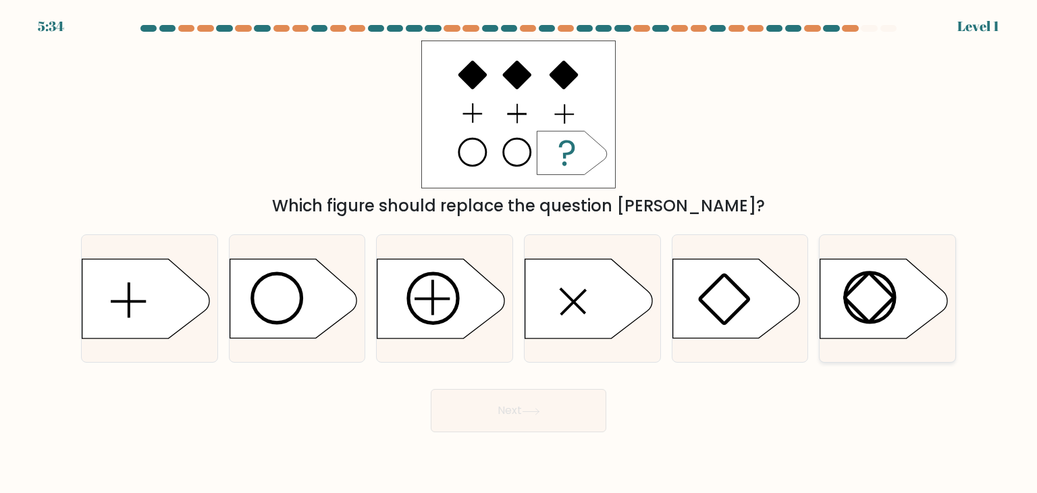
click at [862, 278] on rect at bounding box center [870, 298] width 50 height 50
click at [519, 253] on input "f." at bounding box center [519, 249] width 1 height 7
radio input "true"
click at [419, 488] on body "5:33 Level 1 a." at bounding box center [518, 246] width 1037 height 493
click at [509, 419] on button "Next" at bounding box center [519, 410] width 176 height 43
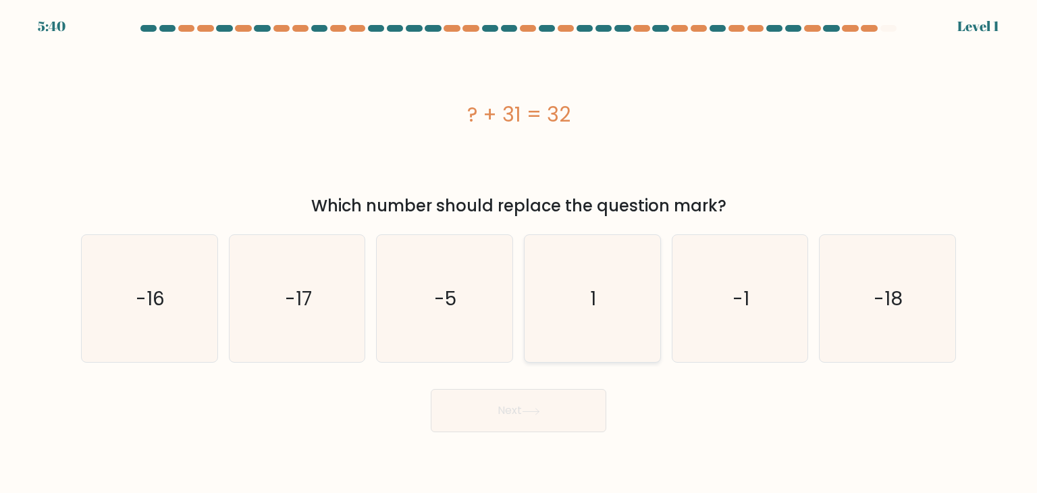
click at [629, 314] on icon "1" at bounding box center [592, 298] width 127 height 127
click at [519, 253] on input "d. 1" at bounding box center [519, 249] width 1 height 7
radio input "true"
click at [562, 439] on body "5:39 Level 1 a." at bounding box center [518, 246] width 1037 height 493
click at [575, 400] on button "Next" at bounding box center [519, 410] width 176 height 43
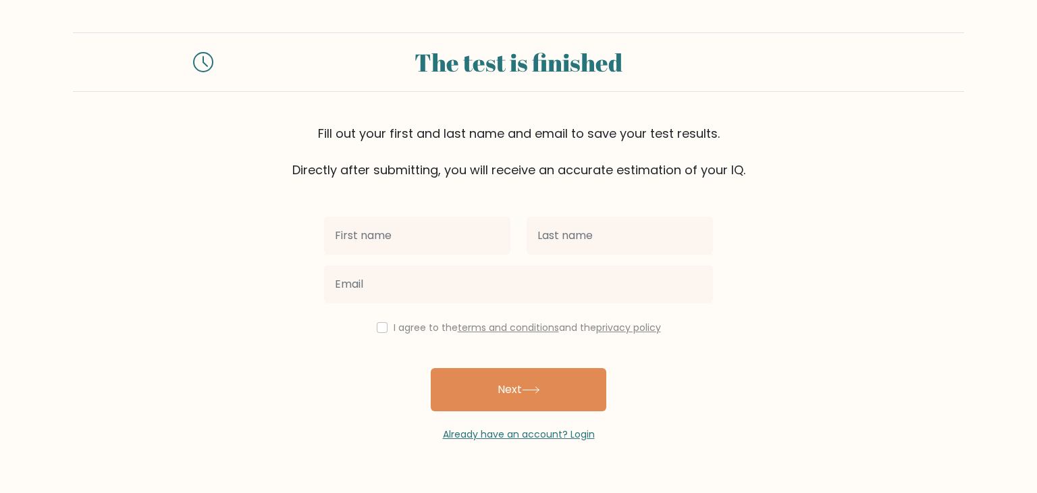
click at [450, 244] on input "text" at bounding box center [417, 236] width 186 height 38
click at [450, 240] on input "text" at bounding box center [417, 236] width 186 height 38
type input "U"
type input "[PERSON_NAME]"
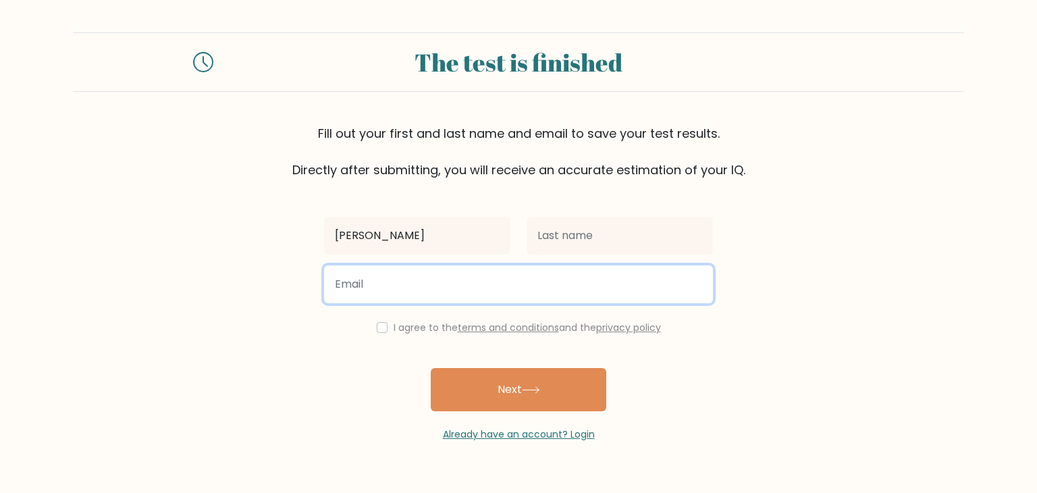
click at [380, 298] on input "email" at bounding box center [518, 284] width 389 height 38
type input "[EMAIL_ADDRESS][DOMAIN_NAME]"
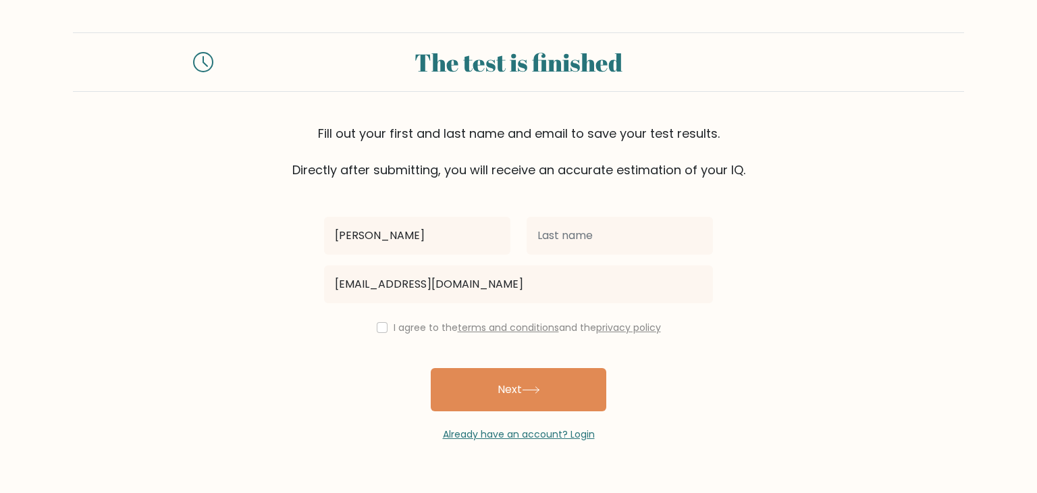
drag, startPoint x: 561, startPoint y: 206, endPoint x: 554, endPoint y: 233, distance: 27.8
click at [554, 233] on div "[PERSON_NAME] [EMAIL_ADDRESS][DOMAIN_NAME] I agree to the terms and conditions …" at bounding box center [518, 310] width 405 height 263
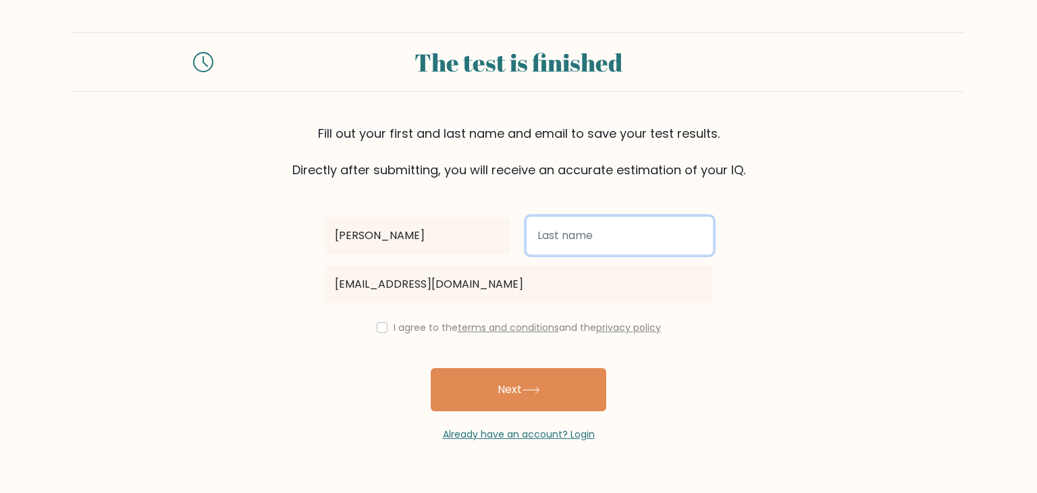
click at [554, 233] on input "text" at bounding box center [620, 236] width 186 height 38
type input "[PERSON_NAME]"
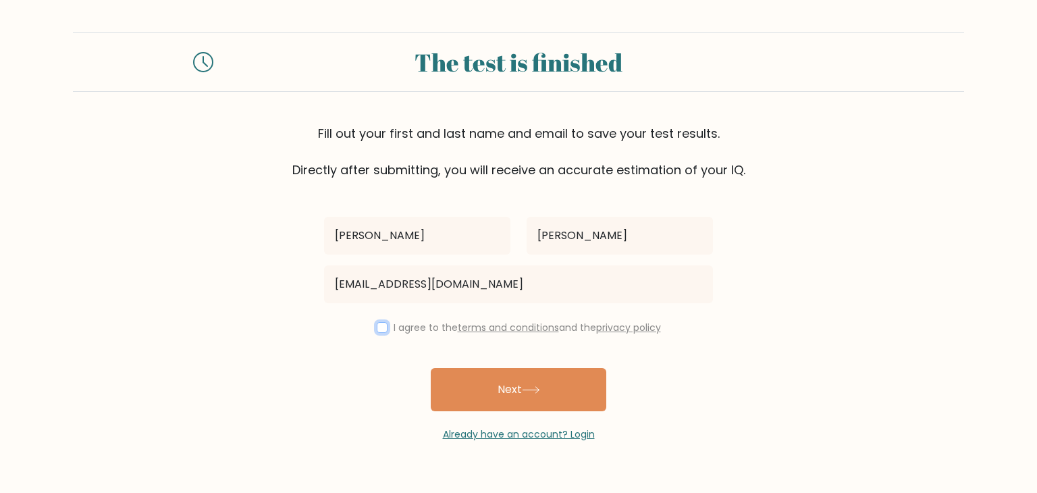
click at [384, 327] on input "checkbox" at bounding box center [382, 327] width 11 height 11
checkbox input "true"
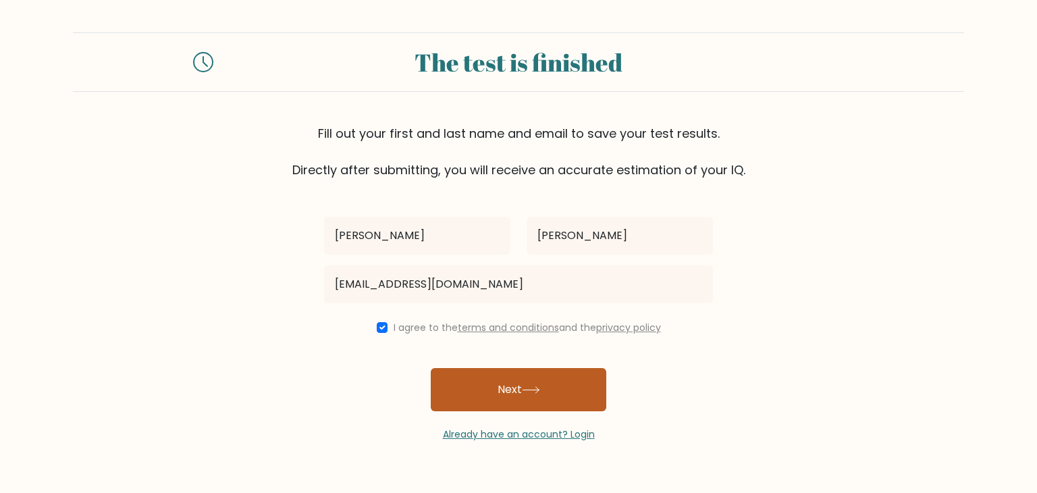
click at [496, 382] on button "Next" at bounding box center [519, 389] width 176 height 43
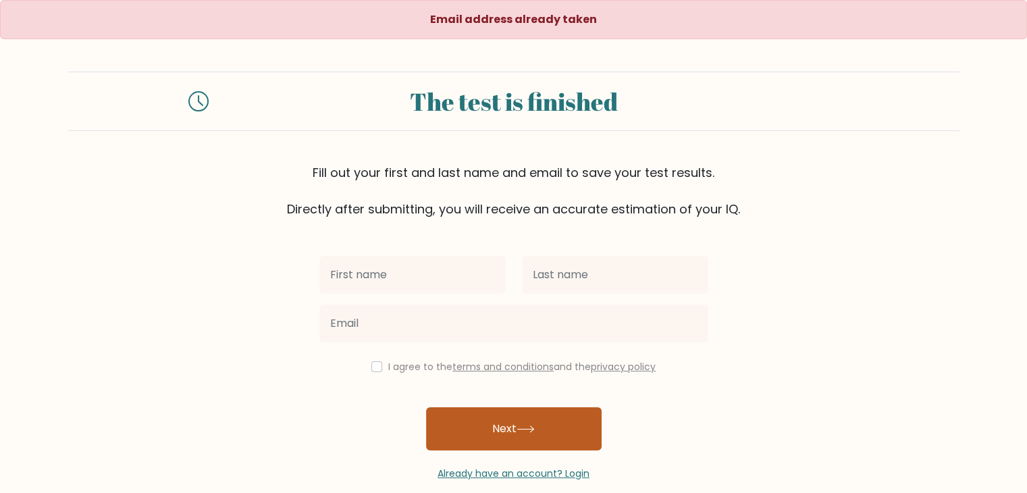
click at [538, 417] on button "Next" at bounding box center [514, 428] width 176 height 43
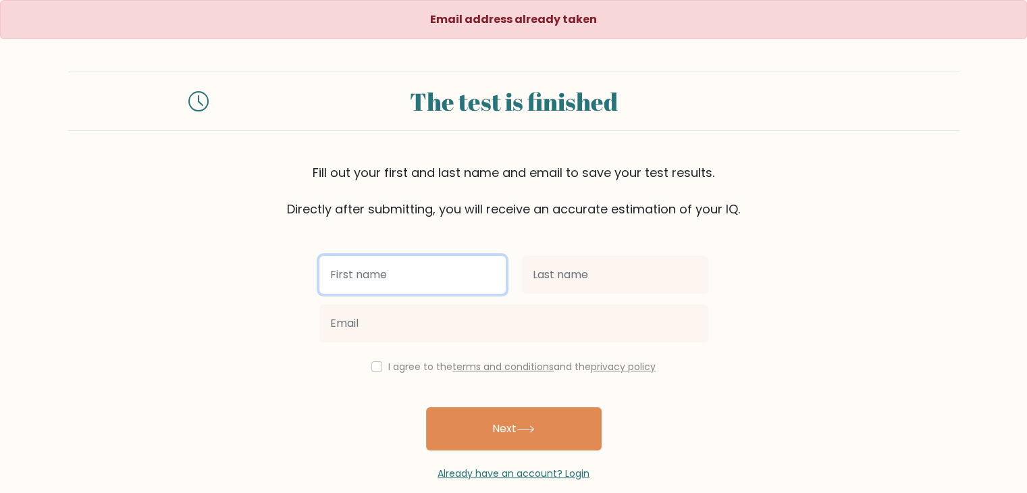
click at [407, 268] on input "text" at bounding box center [412, 275] width 186 height 38
type input "[PERSON_NAME]"
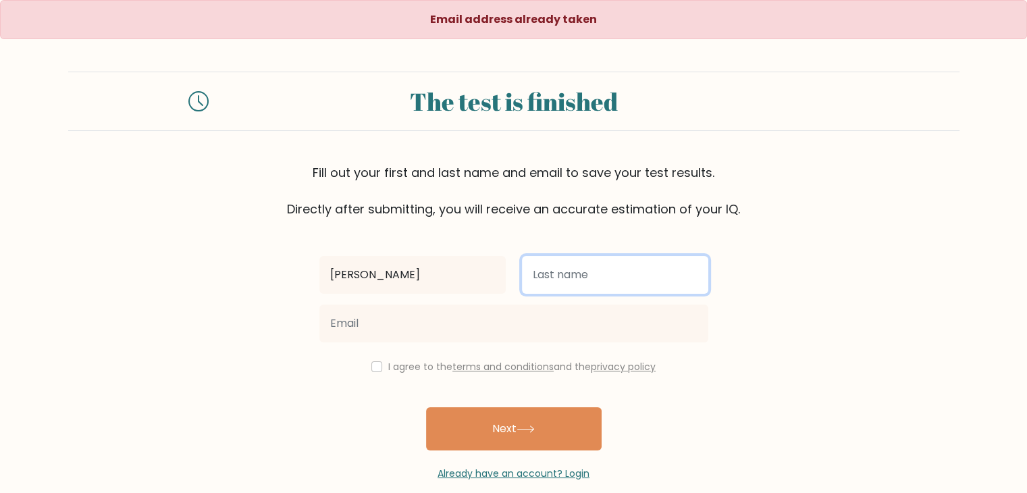
click at [548, 271] on input "text" at bounding box center [615, 275] width 186 height 38
type input "[PERSON_NAME]"
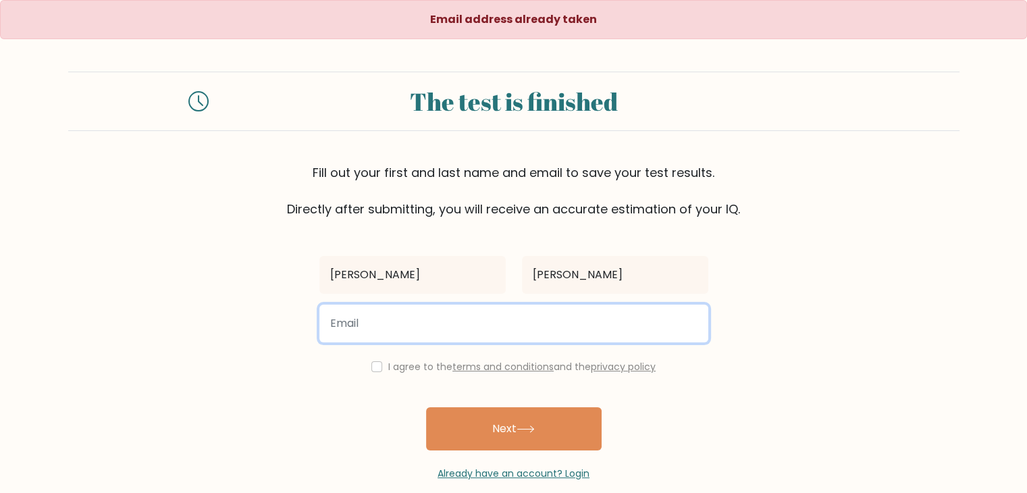
click at [589, 330] on input "email" at bounding box center [513, 324] width 389 height 38
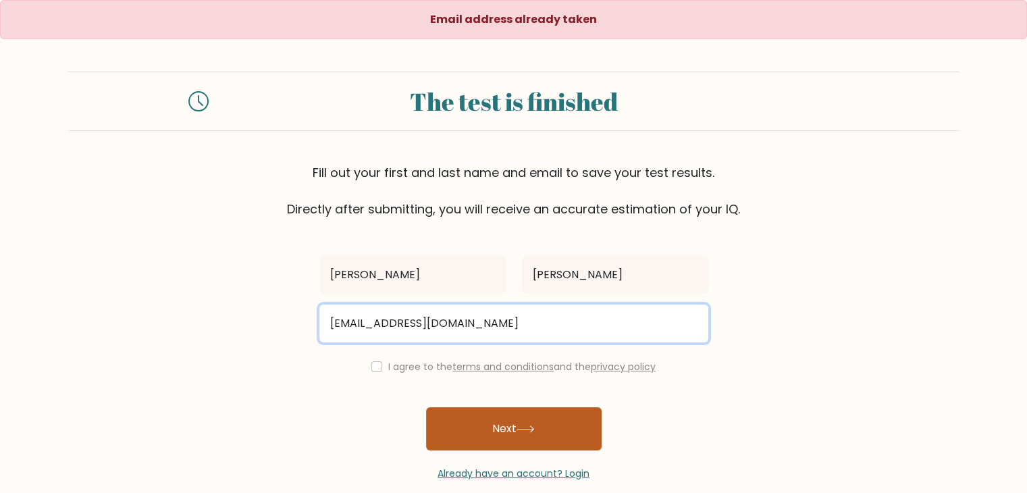
type input "ianot8156@gmail.com"
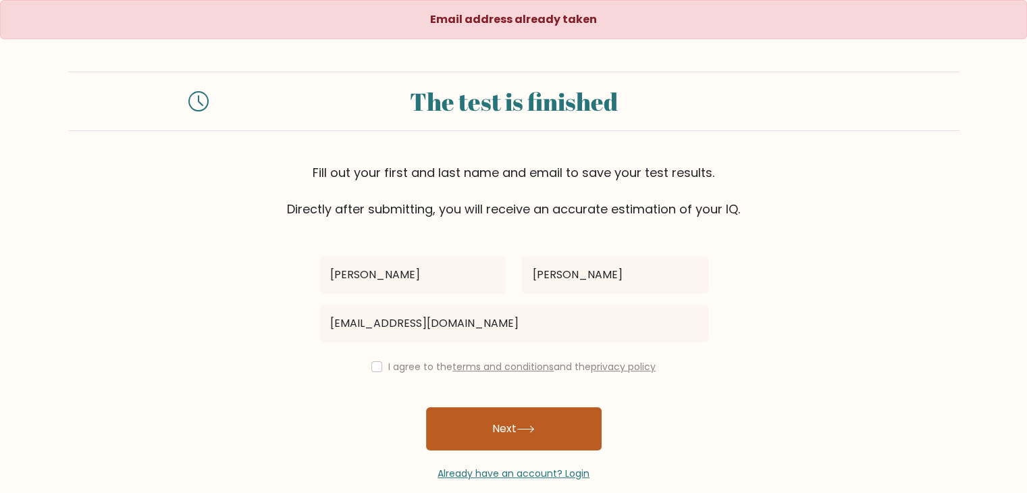
click at [497, 409] on button "Next" at bounding box center [514, 428] width 176 height 43
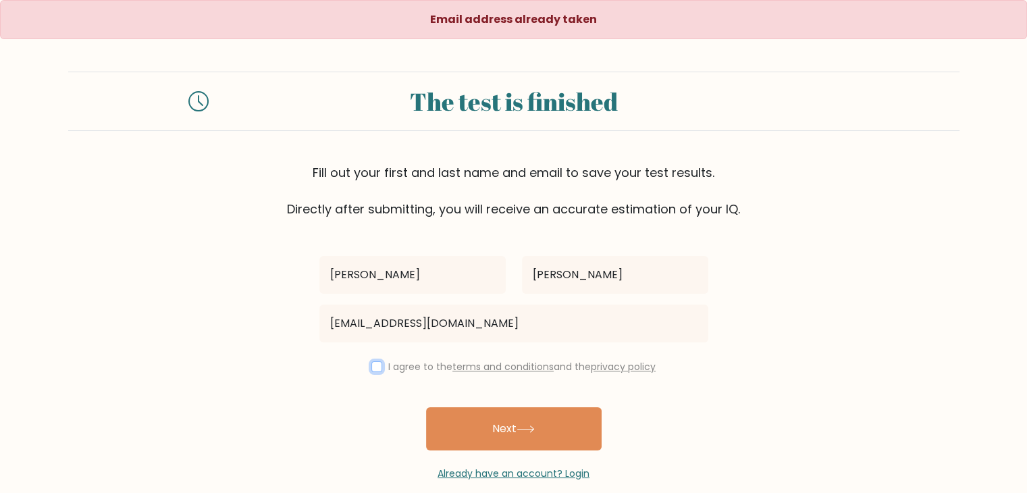
click at [373, 363] on input "checkbox" at bounding box center [376, 366] width 11 height 11
checkbox input "true"
click at [860, 74] on div "The test is finished" at bounding box center [513, 101] width 891 height 59
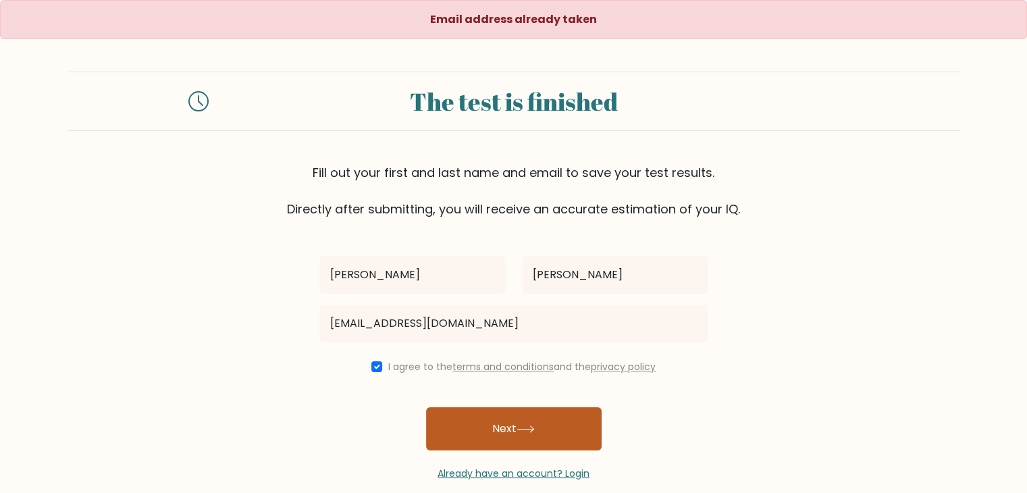
click at [484, 436] on button "Next" at bounding box center [514, 428] width 176 height 43
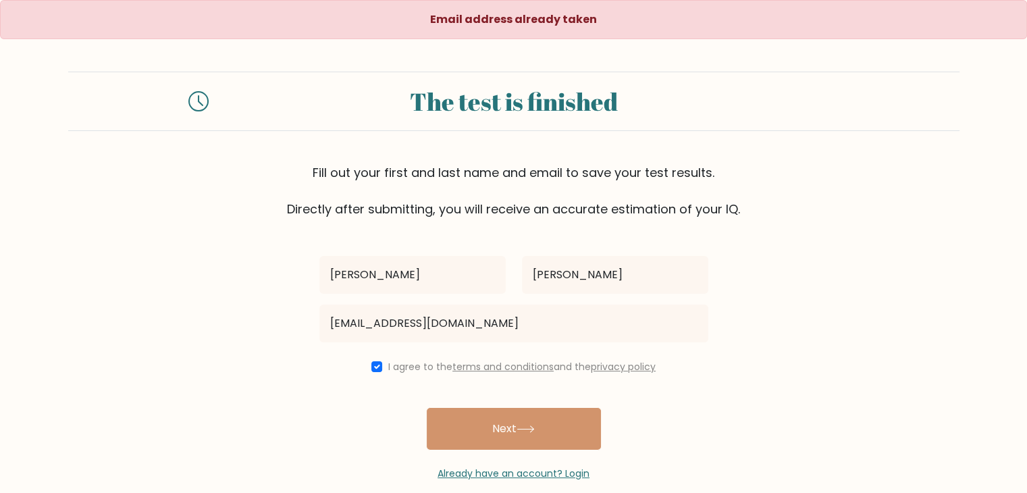
scroll to position [20, 0]
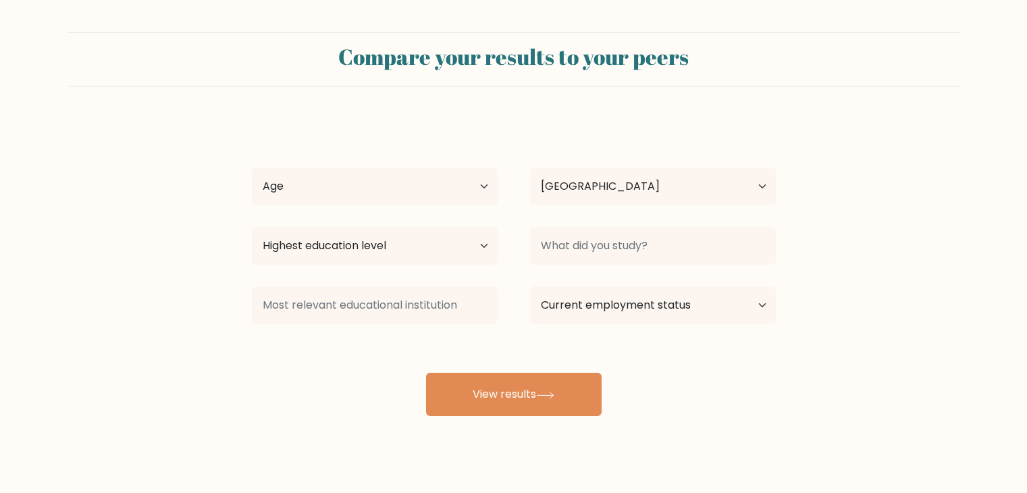
select select "KE"
click at [416, 199] on select "Age Under [DEMOGRAPHIC_DATA] [DEMOGRAPHIC_DATA] [DEMOGRAPHIC_DATA] [DEMOGRAPHIC…" at bounding box center [375, 186] width 246 height 38
select select "18_24"
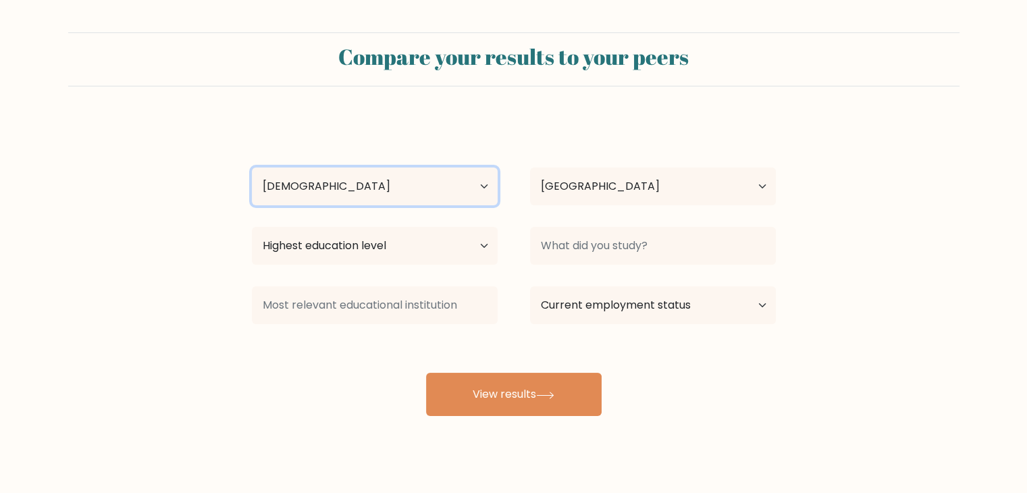
click at [252, 167] on select "Age Under [DEMOGRAPHIC_DATA] [DEMOGRAPHIC_DATA] [DEMOGRAPHIC_DATA] [DEMOGRAPHIC…" at bounding box center [375, 186] width 246 height 38
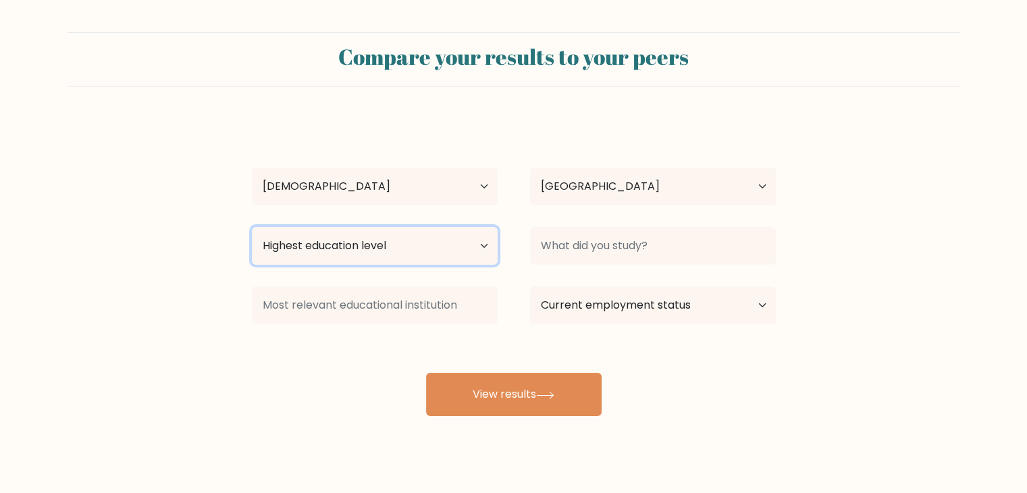
click at [359, 244] on select "Highest education level No schooling Primary Lower Secondary Upper Secondary Oc…" at bounding box center [375, 246] width 246 height 38
select select "bachelors_degree"
click at [252, 227] on select "Highest education level No schooling Primary Lower Secondary Upper Secondary Oc…" at bounding box center [375, 246] width 246 height 38
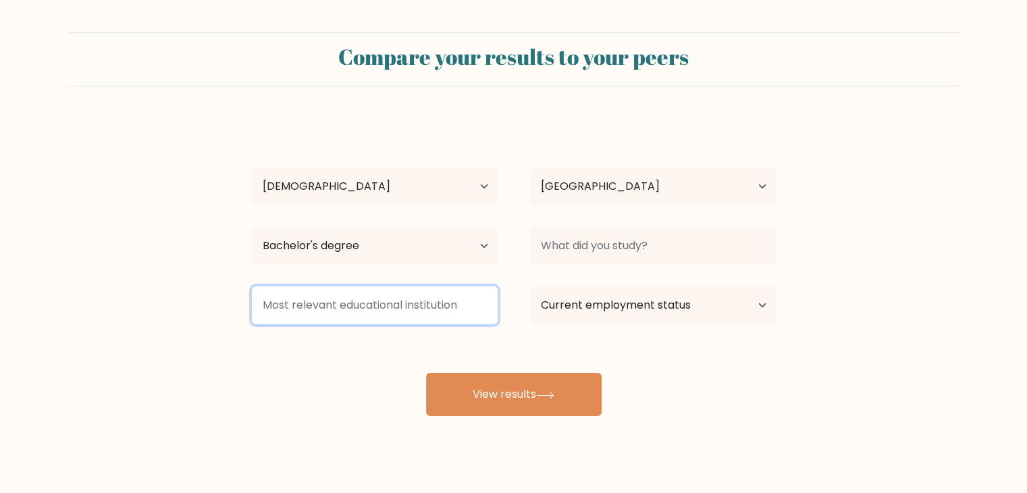
click at [436, 310] on input at bounding box center [375, 305] width 246 height 38
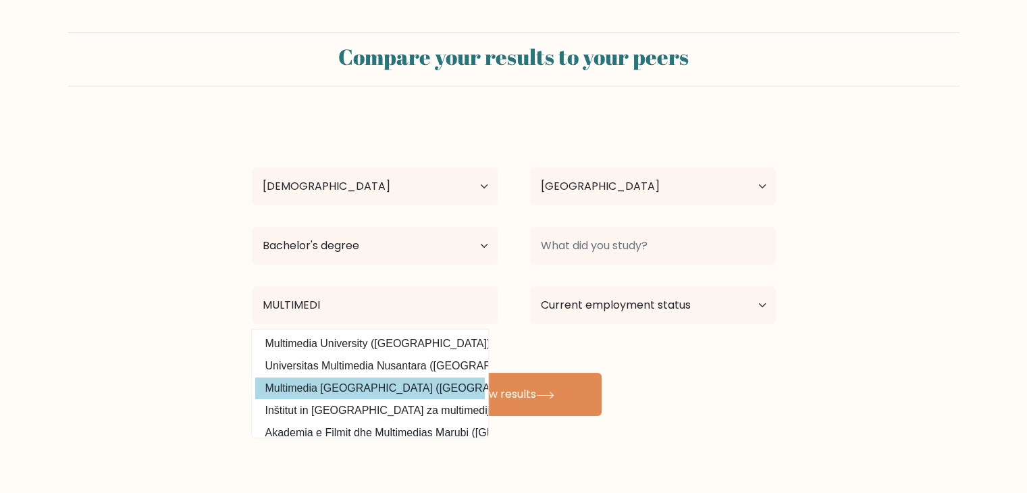
click at [380, 388] on option "Multimedia [GEOGRAPHIC_DATA] ([GEOGRAPHIC_DATA])" at bounding box center [370, 388] width 230 height 22
type input "Multimedia [GEOGRAPHIC_DATA]"
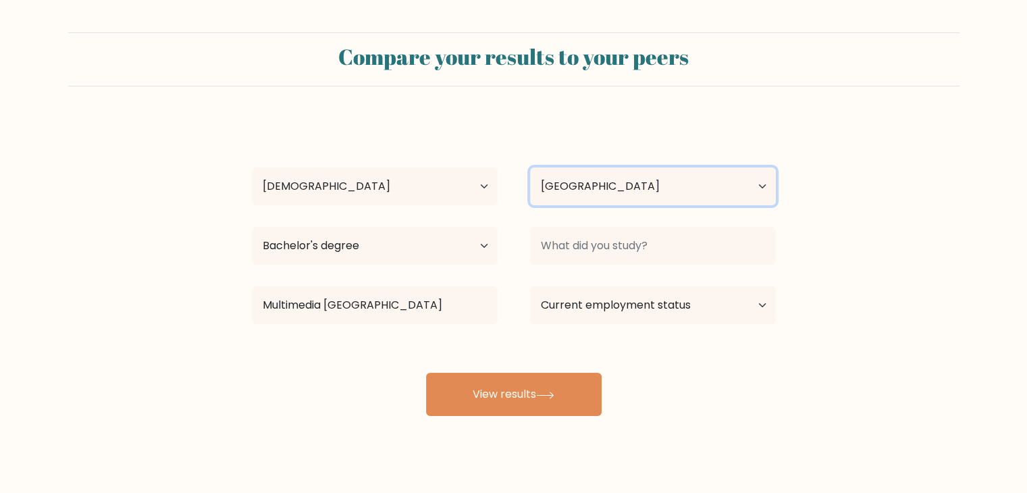
click at [629, 194] on select "Country [GEOGRAPHIC_DATA] [GEOGRAPHIC_DATA] [GEOGRAPHIC_DATA] [US_STATE] [GEOGR…" at bounding box center [653, 186] width 246 height 38
click at [650, 183] on select "Country [GEOGRAPHIC_DATA] [GEOGRAPHIC_DATA] [GEOGRAPHIC_DATA] [US_STATE] [GEOGR…" at bounding box center [653, 186] width 246 height 38
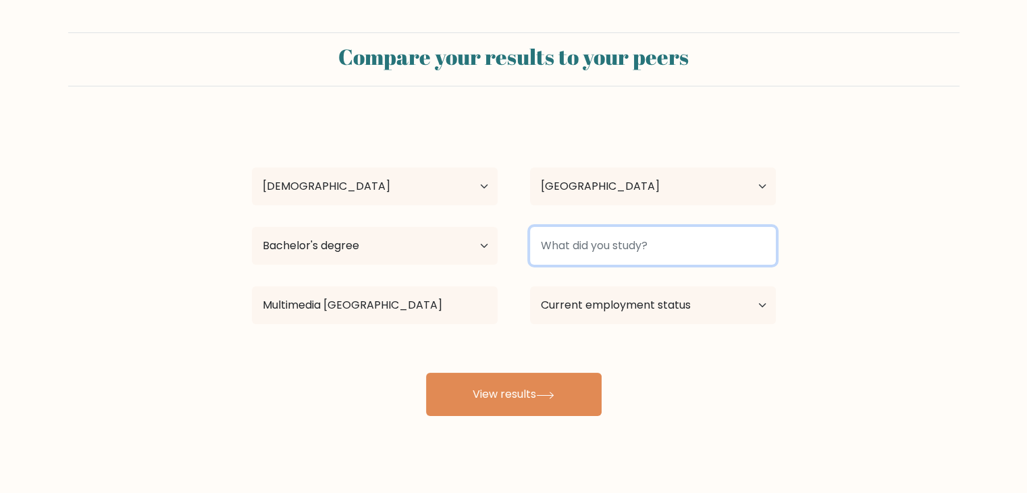
click at [648, 237] on input at bounding box center [653, 246] width 246 height 38
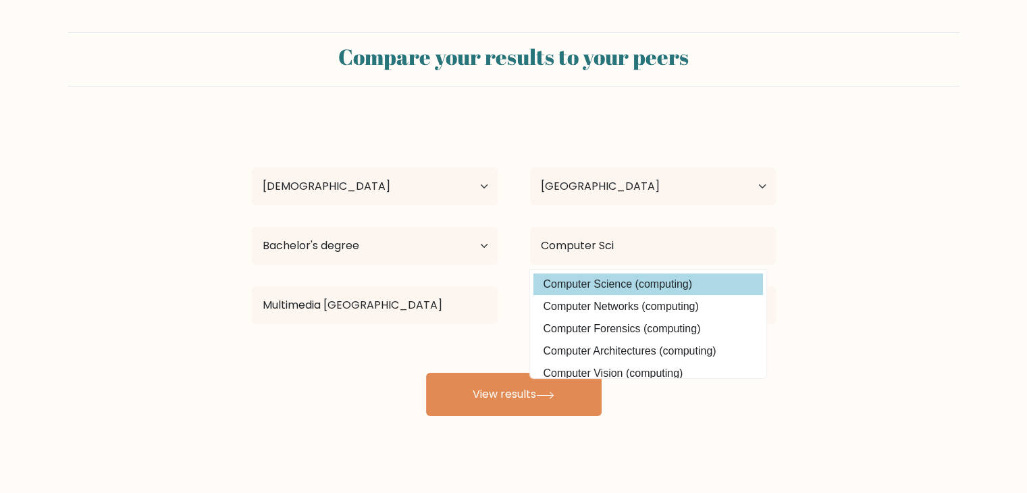
type input "Computer Science"
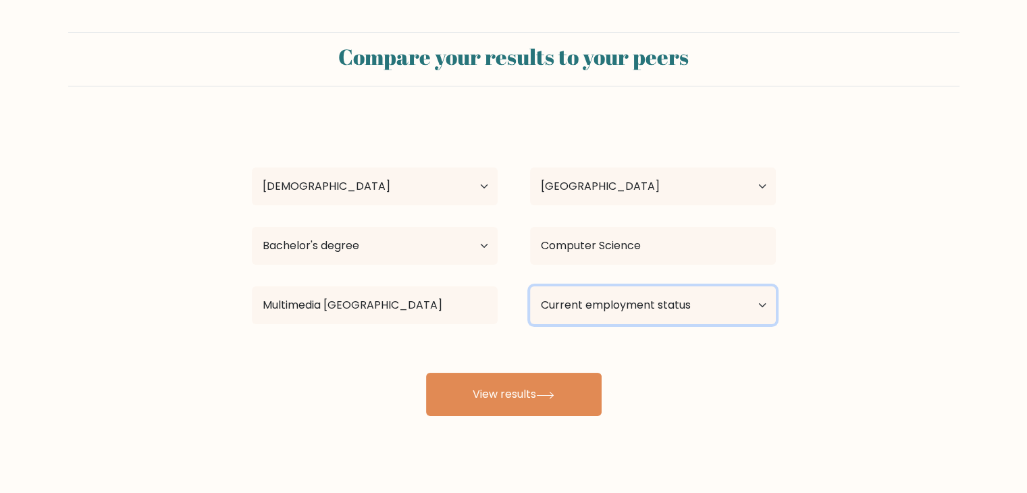
click at [654, 314] on select "Current employment status Employed Student Retired Other / prefer not to answer" at bounding box center [653, 305] width 246 height 38
select select "other"
click at [530, 286] on select "Current employment status Employed Student Retired Other / prefer not to answer" at bounding box center [653, 305] width 246 height 38
click at [758, 306] on select "Current employment status Employed Student Retired Other / prefer not to answer" at bounding box center [653, 305] width 246 height 38
click at [719, 307] on select "Current employment status Employed Student Retired Other / prefer not to answer" at bounding box center [653, 305] width 246 height 38
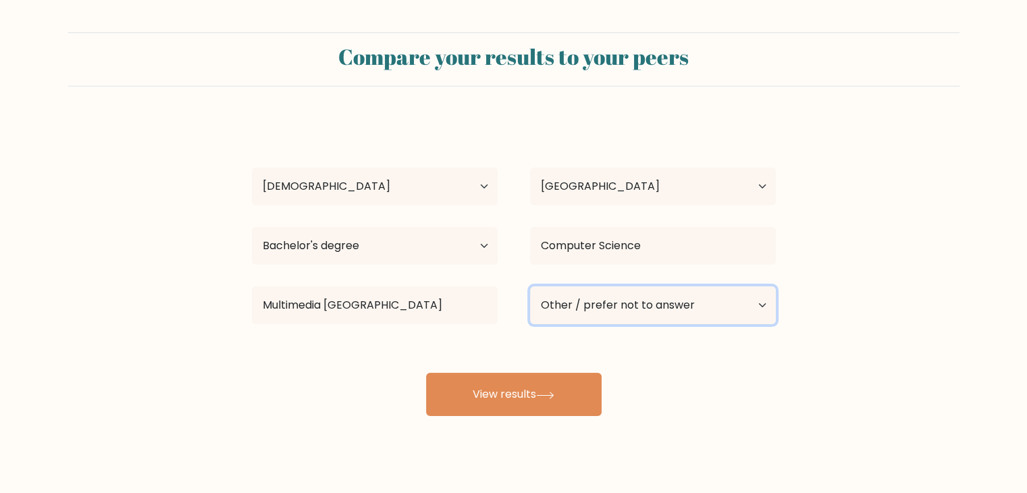
click at [719, 307] on select "Current employment status Employed Student Retired Other / prefer not to answer" at bounding box center [653, 305] width 246 height 38
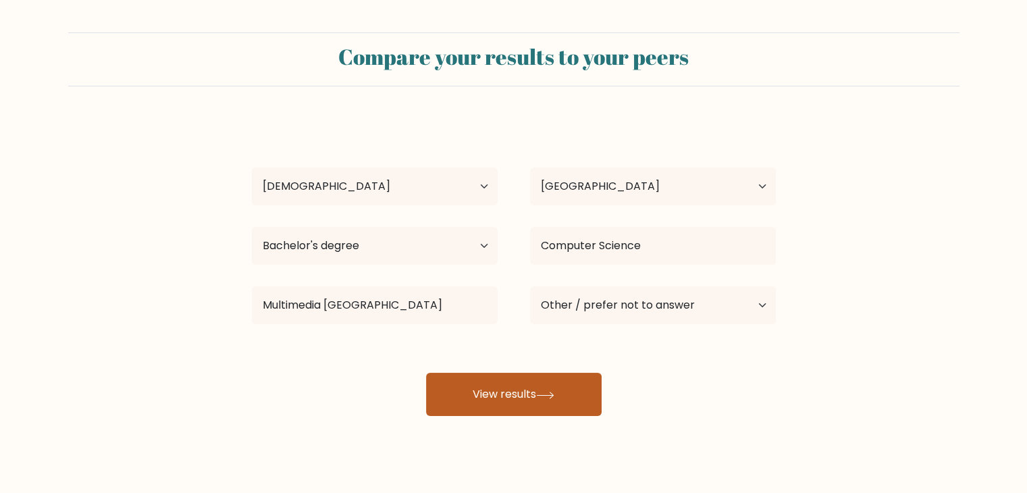
click at [543, 407] on button "View results" at bounding box center [514, 394] width 176 height 43
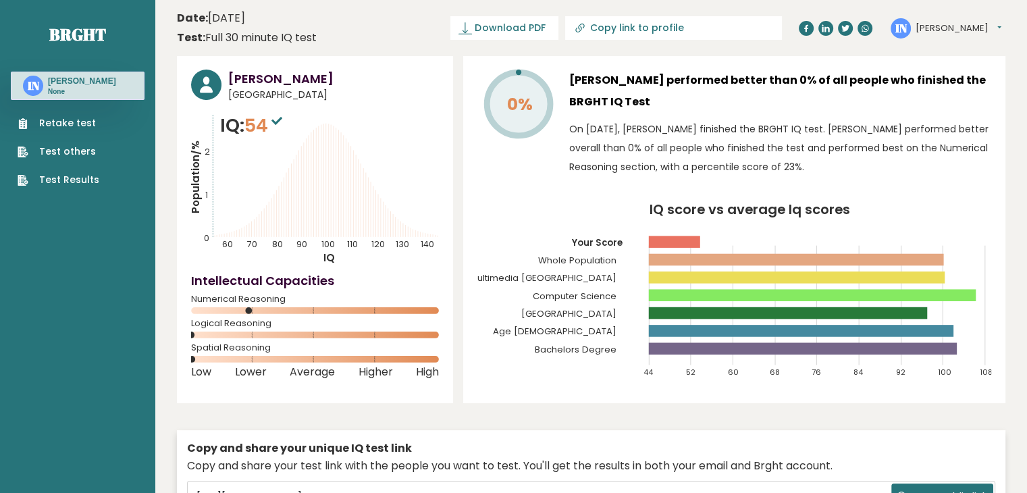
click at [543, 407] on div "[PERSON_NAME] [GEOGRAPHIC_DATA] IQ: 54 Population/% IQ 0 1 2 60 70 80 90 100 11…" at bounding box center [591, 312] width 829 height 513
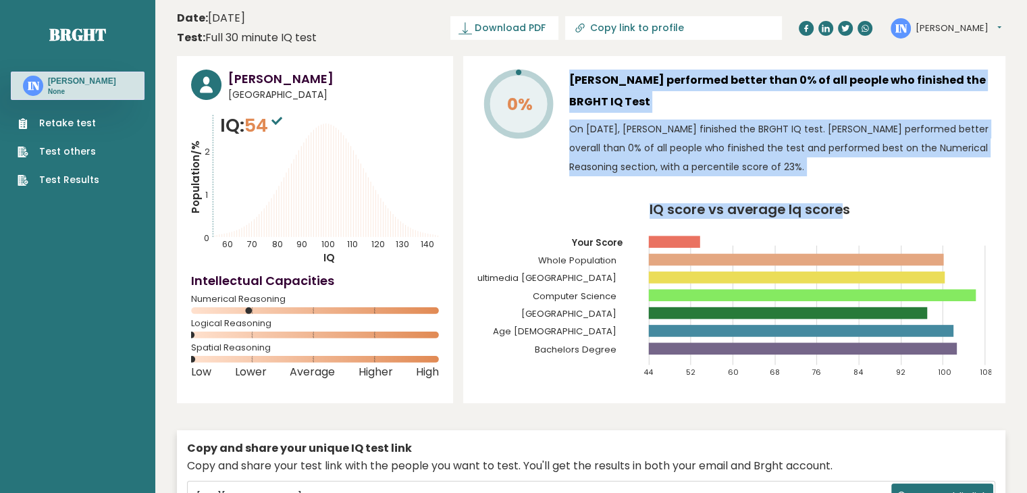
drag, startPoint x: 559, startPoint y: 125, endPoint x: 842, endPoint y: 185, distance: 289.3
click at [842, 185] on div "0% [PERSON_NAME] performed better than 0% of all people who finished the BRGHT …" at bounding box center [734, 229] width 542 height 347
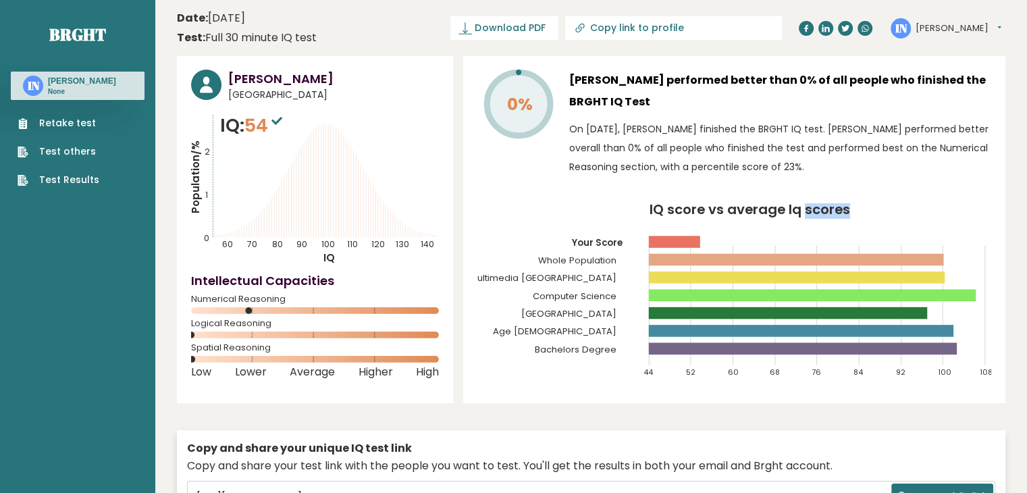
click at [842, 185] on div "0% [PERSON_NAME] performed better than 0% of all people who finished the BRGHT …" at bounding box center [734, 229] width 542 height 347
click at [763, 149] on p "On [DATE], [PERSON_NAME] finished the BRGHT IQ test. [PERSON_NAME] performed be…" at bounding box center [780, 148] width 422 height 57
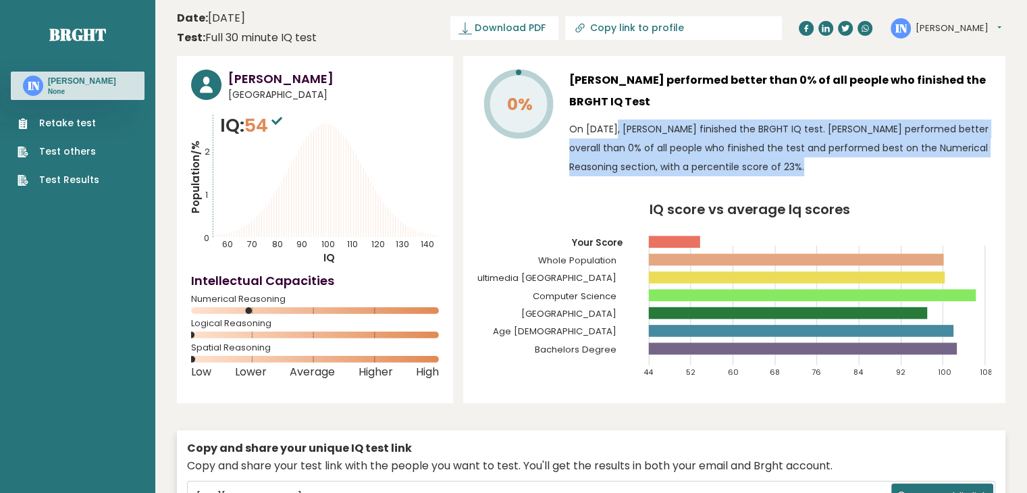
click at [763, 149] on p "On [DATE], [PERSON_NAME] finished the BRGHT IQ test. [PERSON_NAME] performed be…" at bounding box center [780, 148] width 422 height 57
copy div "On [DATE], [PERSON_NAME] finished the BRGHT IQ test. [PERSON_NAME] performed be…"
click at [798, 160] on p "On [DATE], [PERSON_NAME] finished the BRGHT IQ test. [PERSON_NAME] performed be…" at bounding box center [780, 148] width 422 height 57
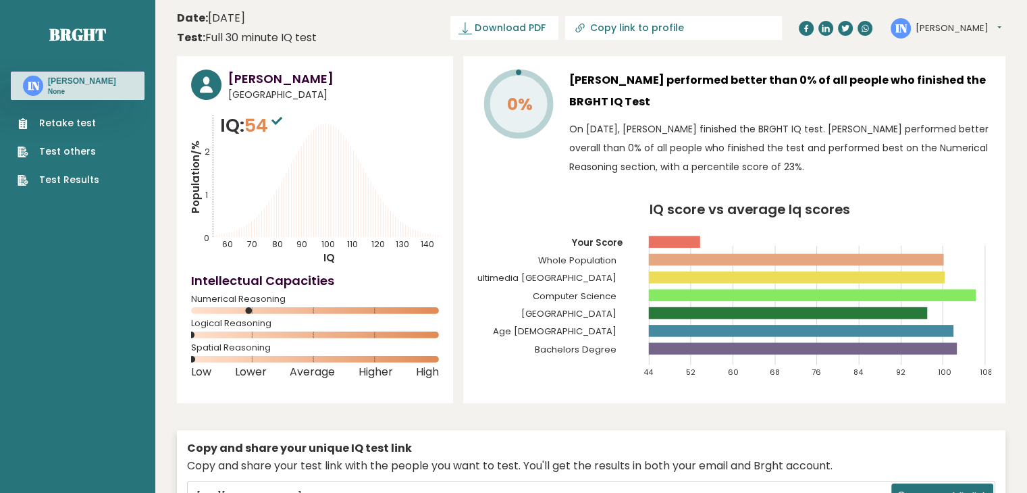
click at [780, 160] on p "On [DATE], [PERSON_NAME] finished the BRGHT IQ test. [PERSON_NAME] performed be…" at bounding box center [780, 148] width 422 height 57
drag, startPoint x: 777, startPoint y: 149, endPoint x: 867, endPoint y: 419, distance: 284.7
click at [867, 419] on div "[PERSON_NAME] [GEOGRAPHIC_DATA] IQ: 54 Population/% IQ 0 1 2 60 70 80 90 100 11…" at bounding box center [591, 312] width 829 height 513
click at [821, 142] on p "On [DATE], [PERSON_NAME] finished the BRGHT IQ test. [PERSON_NAME] performed be…" at bounding box center [780, 148] width 422 height 57
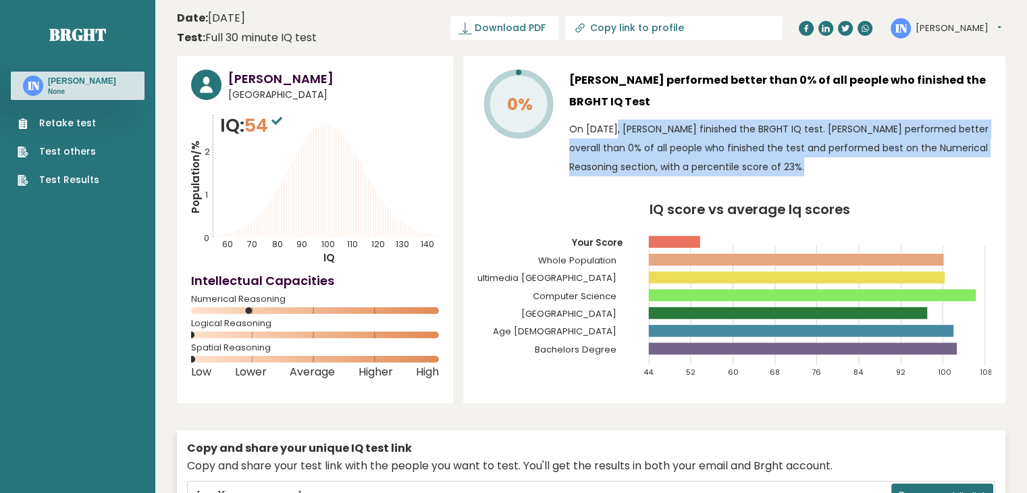
click at [821, 142] on p "On [DATE], [PERSON_NAME] finished the BRGHT IQ test. [PERSON_NAME] performed be…" at bounding box center [780, 148] width 422 height 57
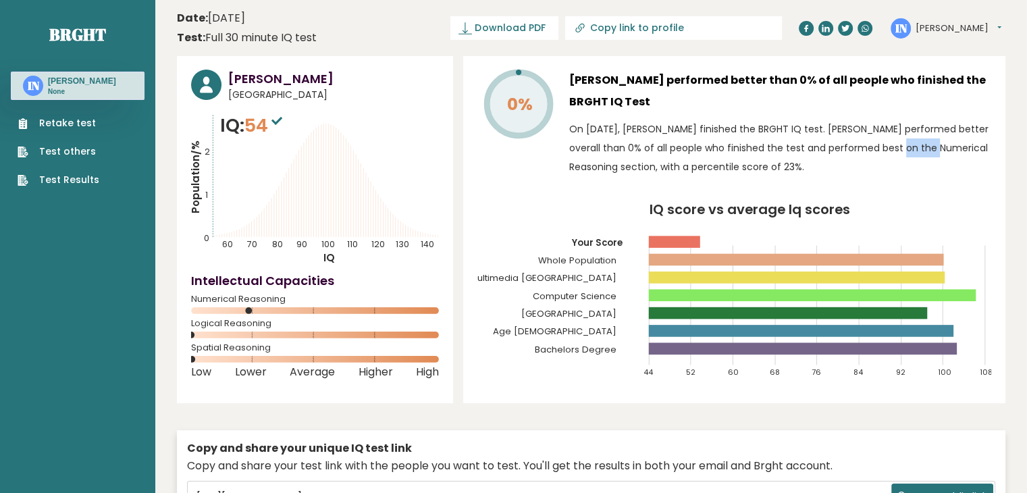
click at [821, 142] on p "On [DATE], [PERSON_NAME] finished the BRGHT IQ test. [PERSON_NAME] performed be…" at bounding box center [780, 148] width 422 height 57
click at [747, 138] on p "On [DATE], [PERSON_NAME] finished the BRGHT IQ test. [PERSON_NAME] performed be…" at bounding box center [780, 148] width 422 height 57
click at [267, 133] on span "54" at bounding box center [264, 125] width 41 height 25
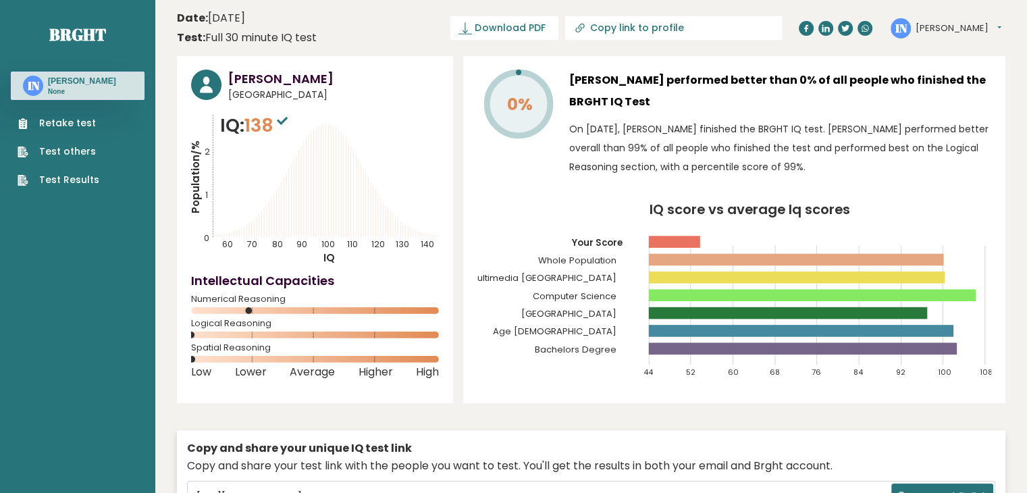
click at [328, 260] on tspan "IQ" at bounding box center [328, 258] width 11 height 14
click at [329, 260] on tspan "IQ" at bounding box center [328, 258] width 11 height 14
click at [332, 263] on tspan "IQ" at bounding box center [328, 258] width 11 height 14
click at [365, 244] on text "110" at bounding box center [279, 176] width 177 height 147
click at [244, 314] on rect at bounding box center [315, 310] width 248 height 7
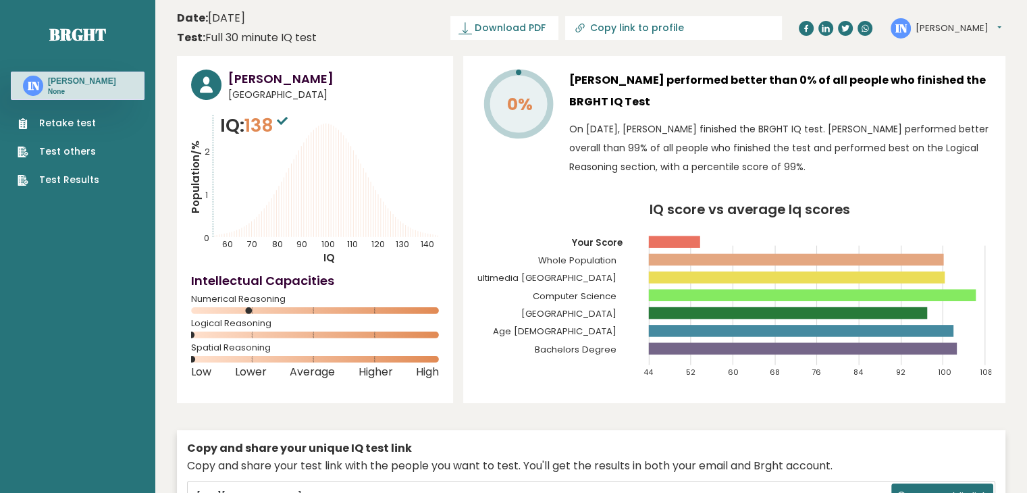
drag, startPoint x: 249, startPoint y: 310, endPoint x: 366, endPoint y: 309, distance: 117.5
click at [366, 309] on icon at bounding box center [315, 310] width 248 height 7
click at [371, 309] on rect at bounding box center [315, 310] width 248 height 7
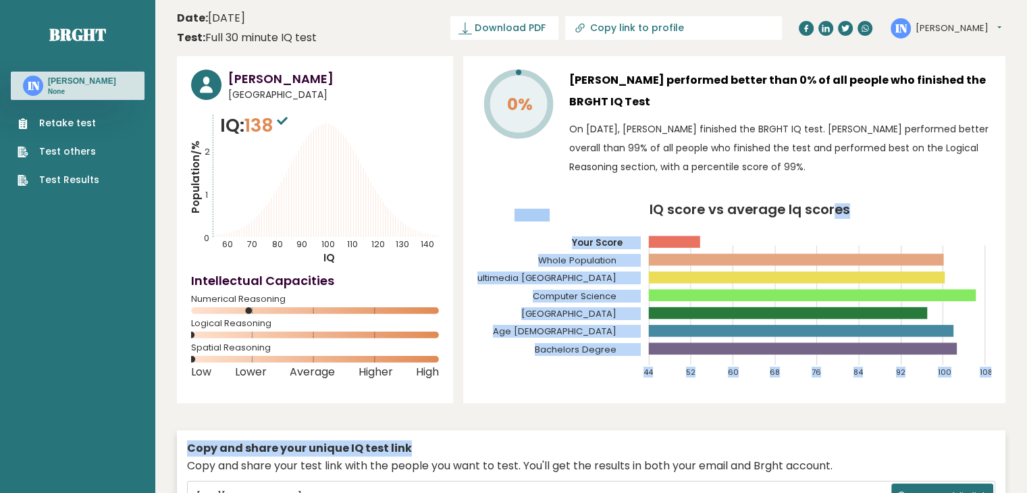
drag, startPoint x: 703, startPoint y: 452, endPoint x: 829, endPoint y: 222, distance: 262.3
click at [829, 222] on div "[PERSON_NAME] [GEOGRAPHIC_DATA] IQ: 138 Population/% IQ 0 1 2 60 70 80 90 100 1…" at bounding box center [591, 312] width 829 height 513
click at [908, 222] on icon "IQ score vs average Iq scores 44 52 60 68 76 84 92 100 108 Your Score Whole Pop…" at bounding box center [734, 296] width 514 height 186
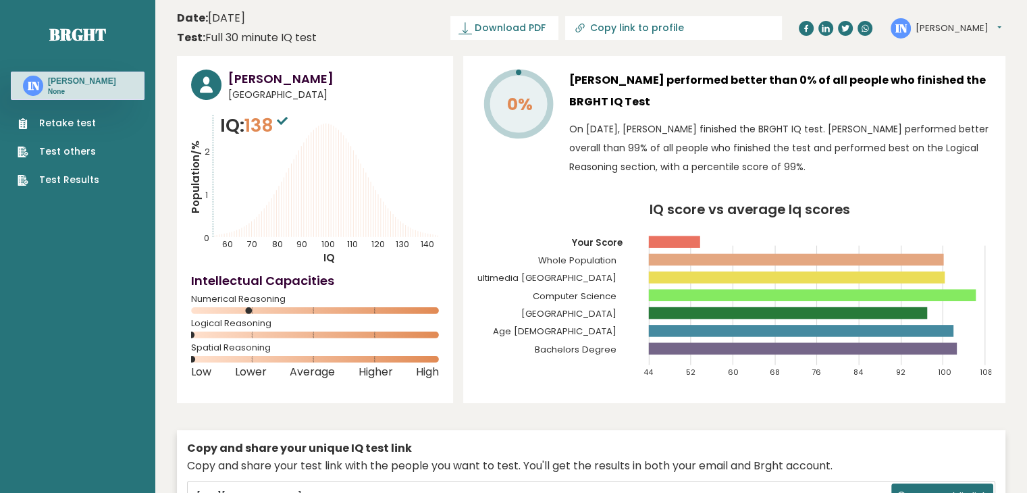
click at [511, 99] on tspan "0%" at bounding box center [520, 105] width 26 height 24
click at [527, 115] on tspan "0%" at bounding box center [520, 105] width 26 height 24
click at [521, 107] on tspan "0%" at bounding box center [520, 105] width 26 height 24
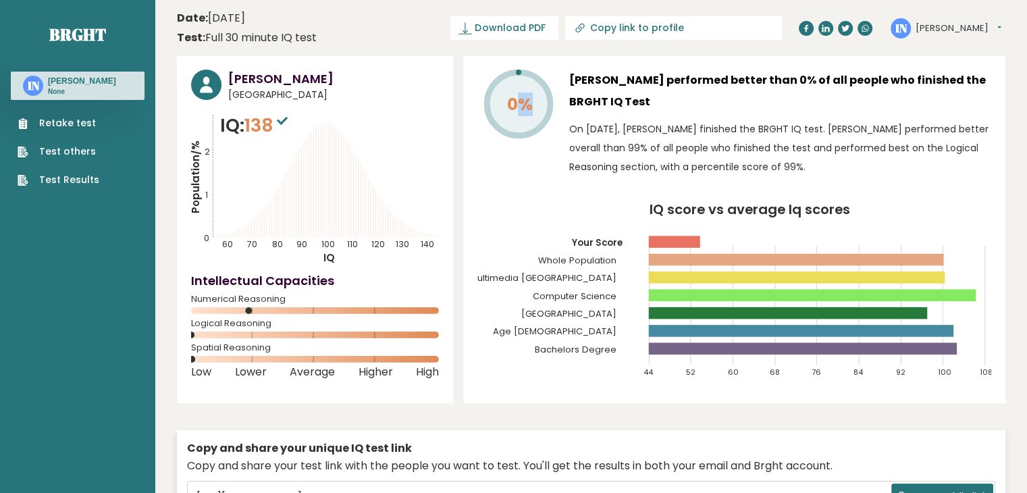
click at [521, 107] on tspan "0%" at bounding box center [520, 105] width 26 height 24
click at [702, 126] on p "On [DATE], [PERSON_NAME] finished the BRGHT IQ test. [PERSON_NAME] performed be…" at bounding box center [780, 148] width 422 height 57
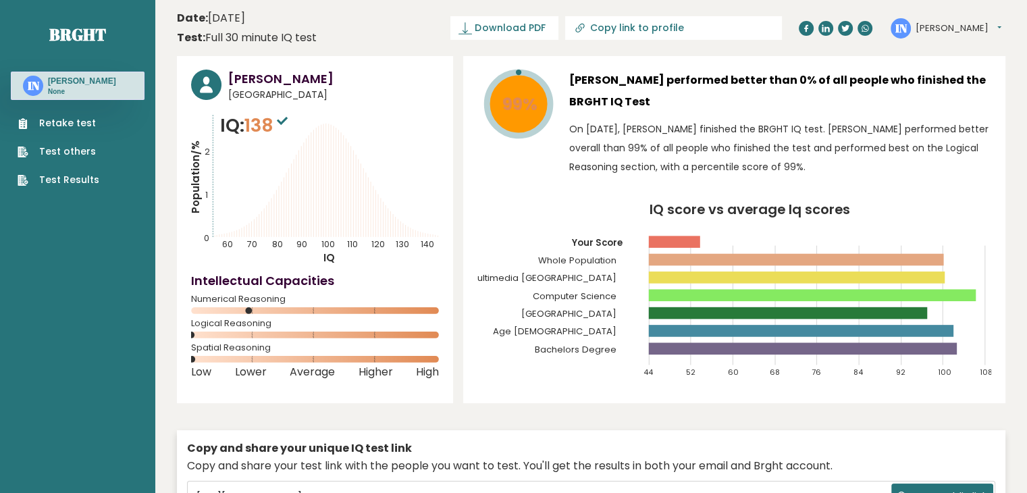
click at [669, 236] on rect at bounding box center [674, 242] width 51 height 12
click at [330, 307] on icon at bounding box center [315, 310] width 248 height 7
click at [334, 260] on tspan "IQ" at bounding box center [328, 258] width 11 height 14
click at [327, 260] on tspan "IQ" at bounding box center [328, 258] width 11 height 14
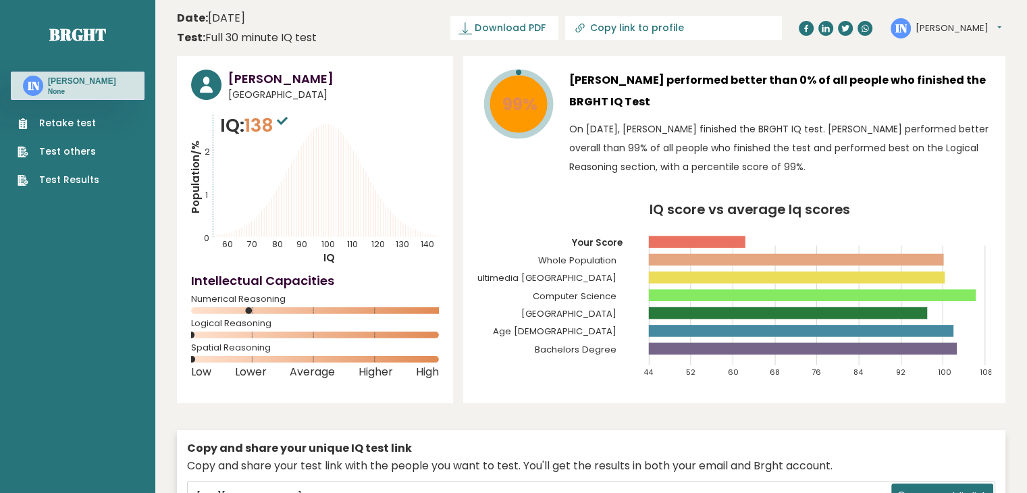
click at [326, 255] on tspan "IQ" at bounding box center [328, 258] width 11 height 14
click at [322, 229] on icon "Population/% IQ 0 1 2 60 70 80 90 100 110 120 130 140" at bounding box center [315, 188] width 248 height 153
click at [316, 224] on icon at bounding box center [316, 182] width 0 height 109
